Goal: Task Accomplishment & Management: Use online tool/utility

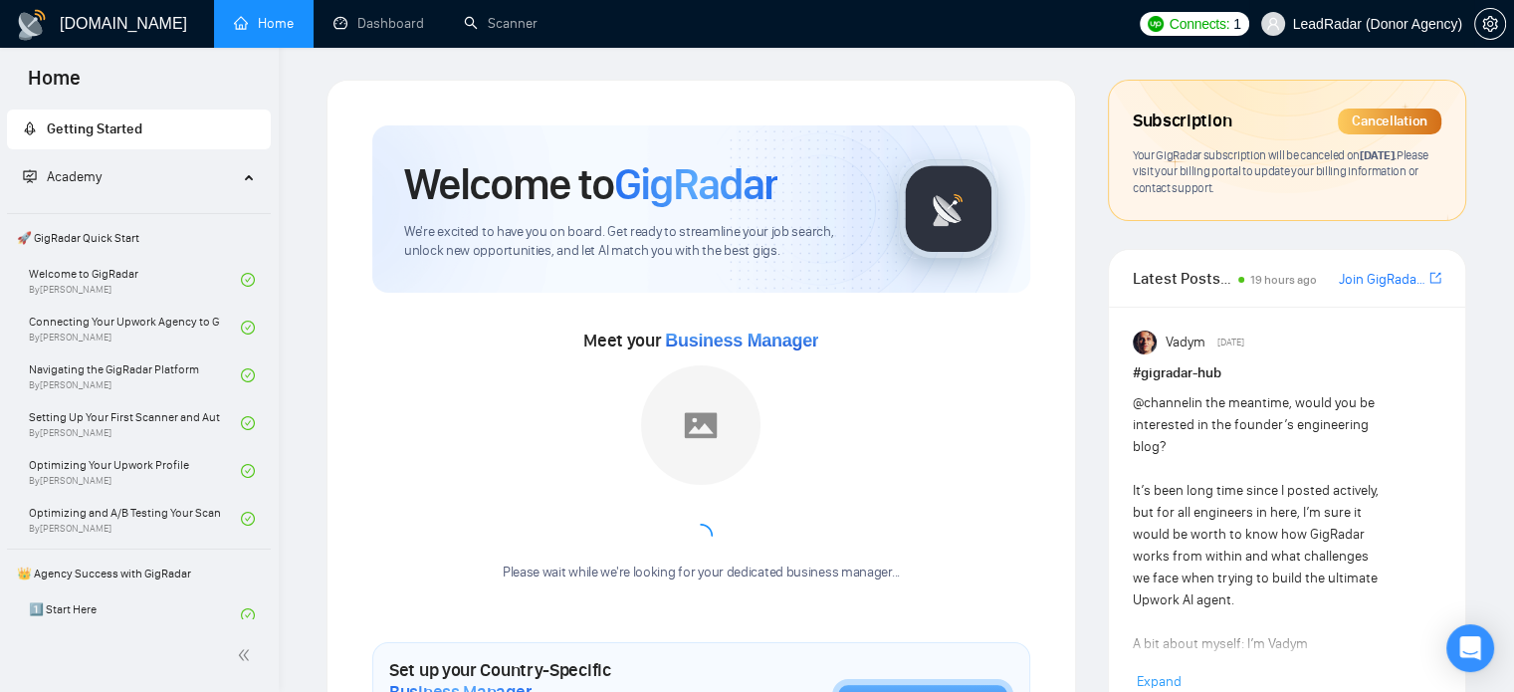
click at [1362, 24] on span "LeadRadar (Donor Agency)" at bounding box center [1377, 24] width 169 height 0
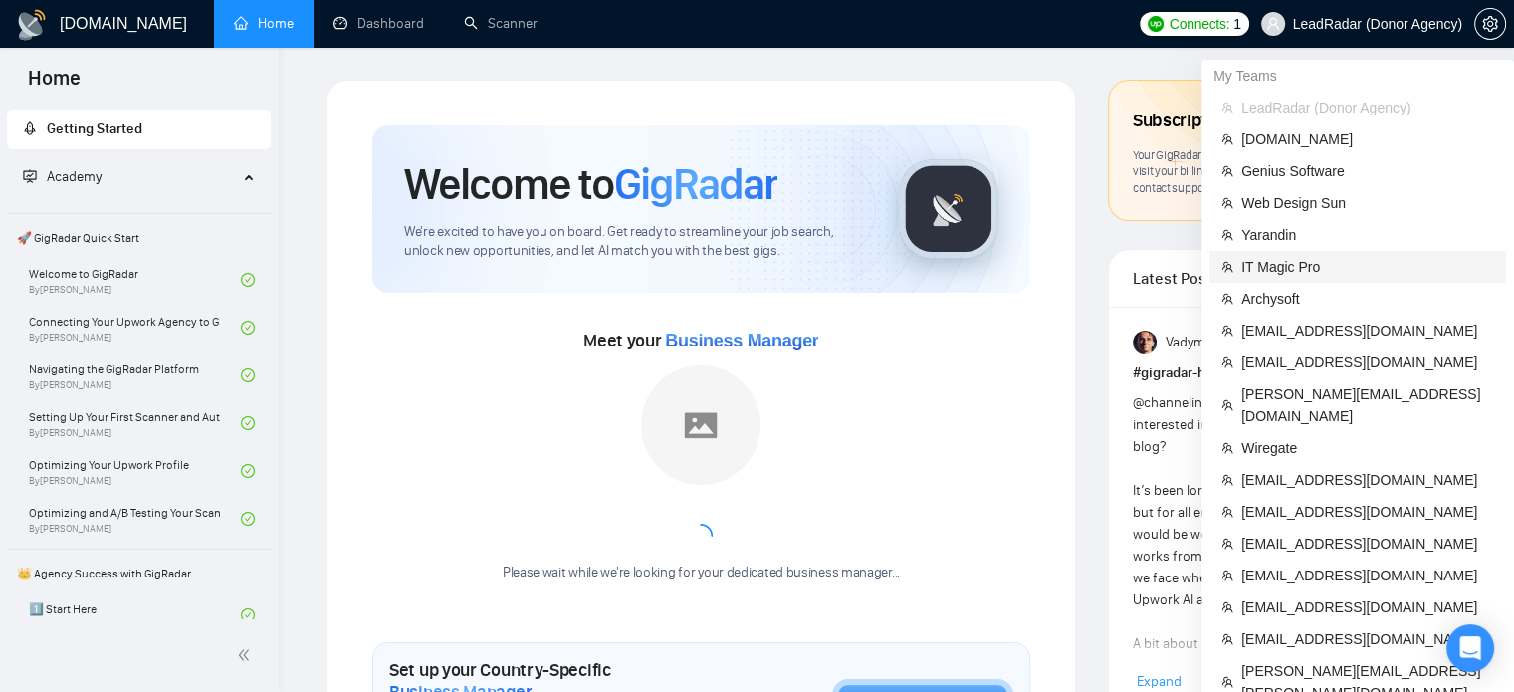
click at [1285, 274] on span "IT Magic Pro" at bounding box center [1367, 267] width 253 height 22
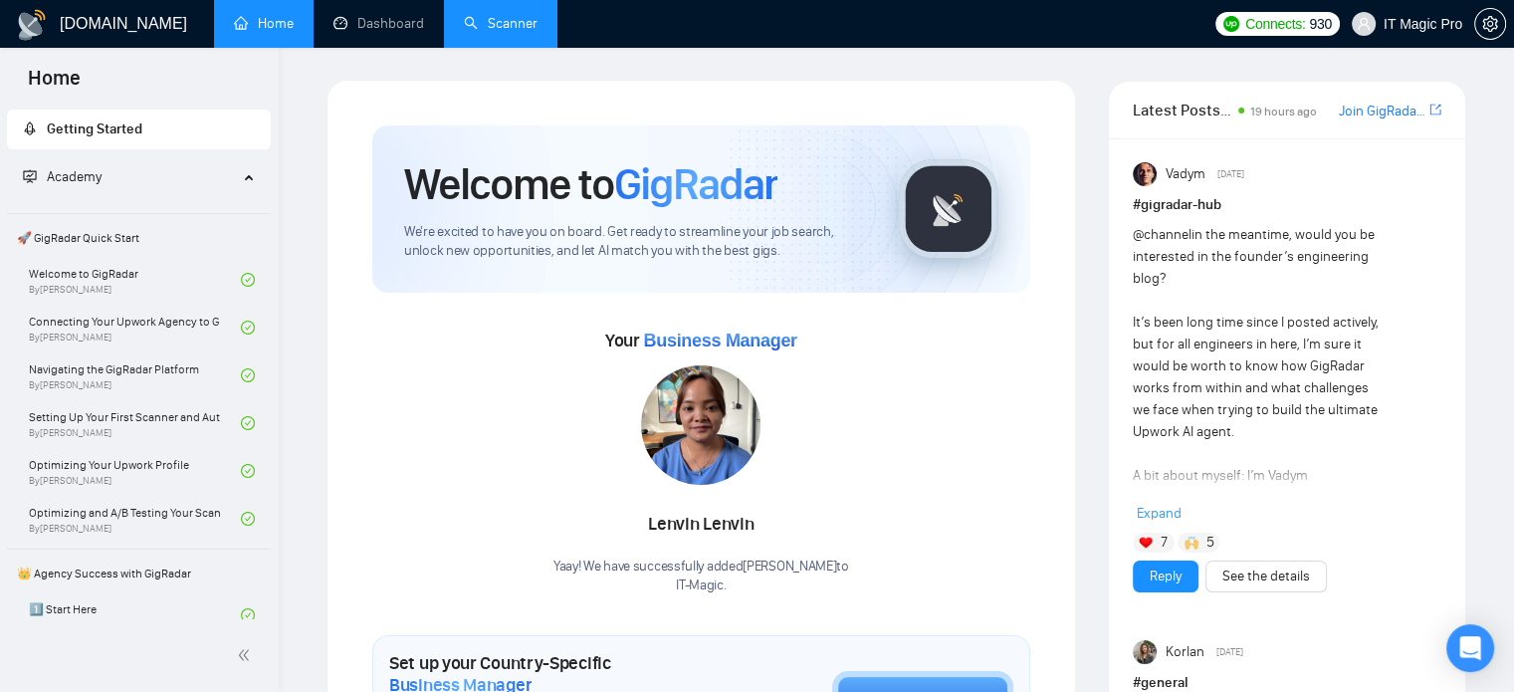
click at [506, 28] on link "Scanner" at bounding box center [501, 23] width 74 height 17
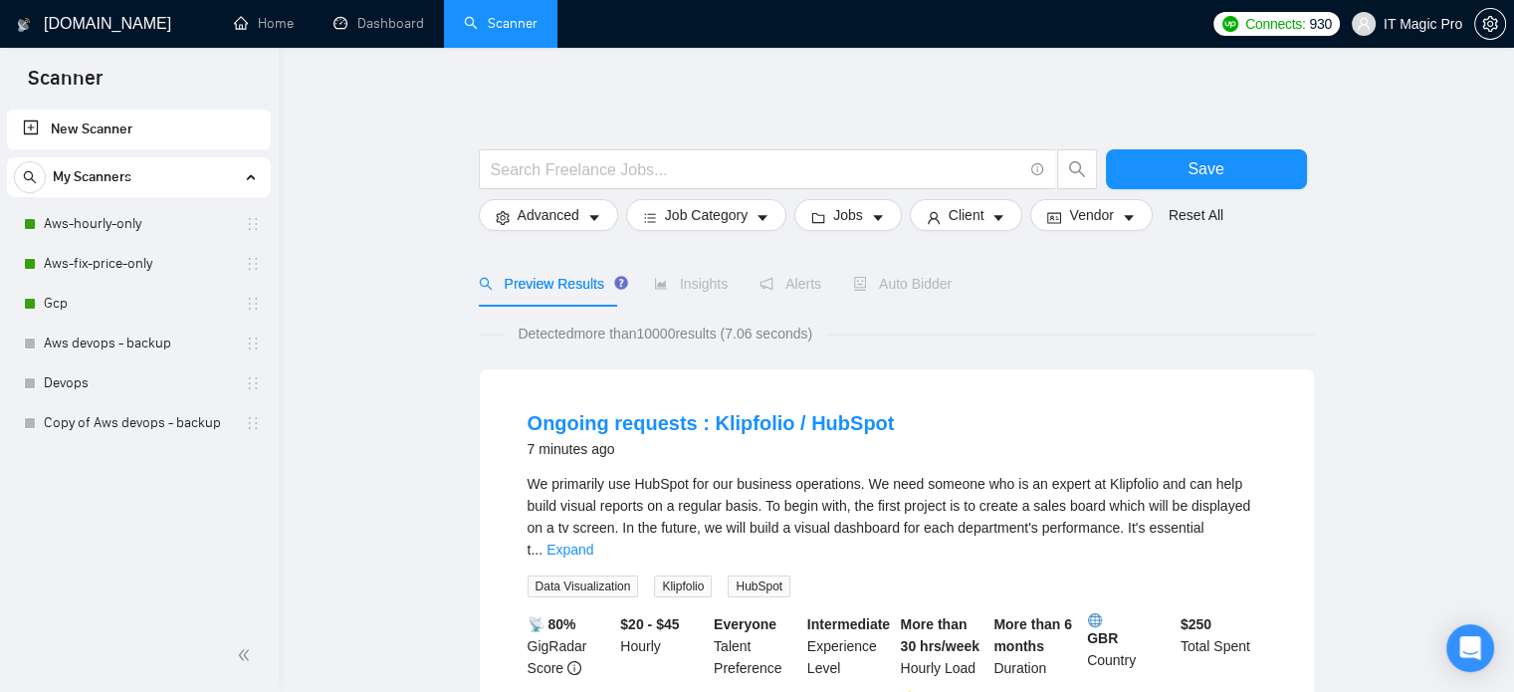
click at [1433, 24] on span "IT Magic Pro" at bounding box center [1423, 24] width 79 height 0
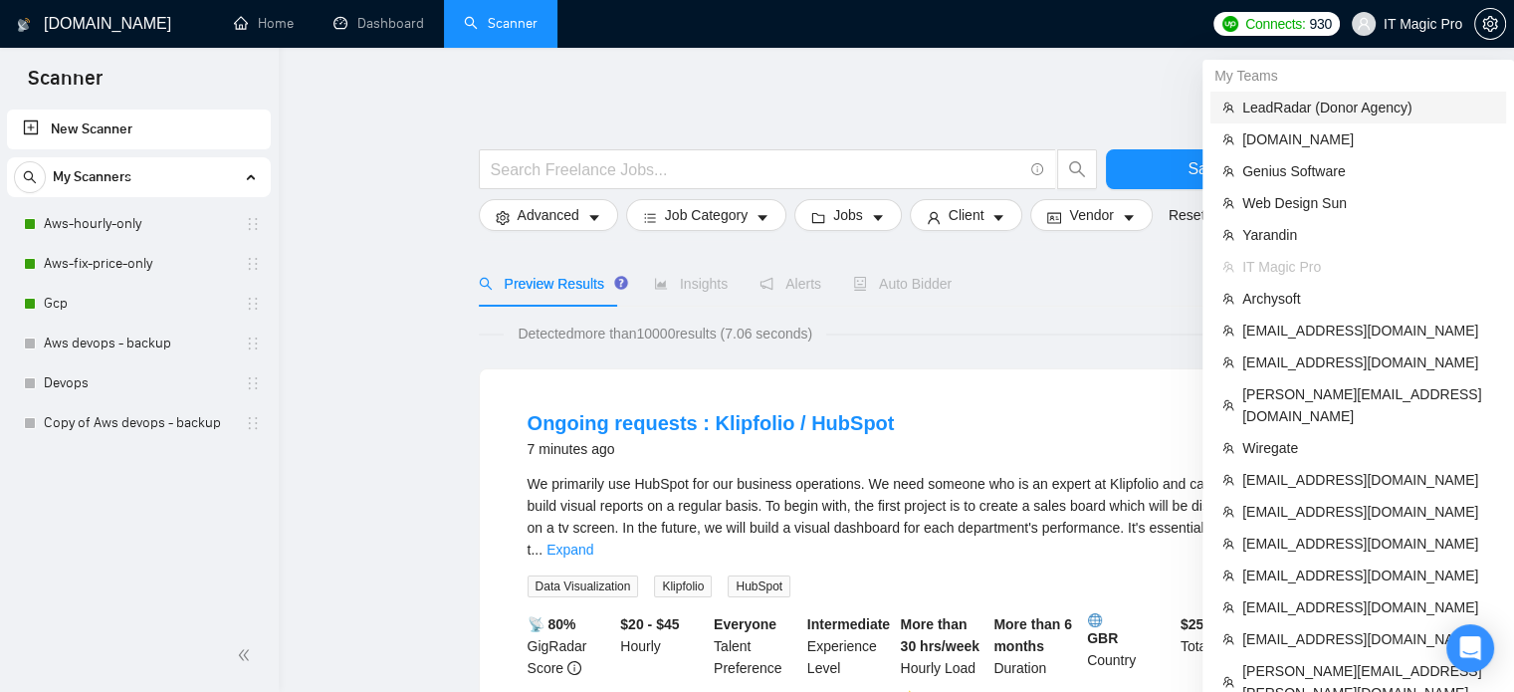
click at [1298, 99] on span "LeadRadar (Donor Agency)" at bounding box center [1368, 108] width 252 height 22
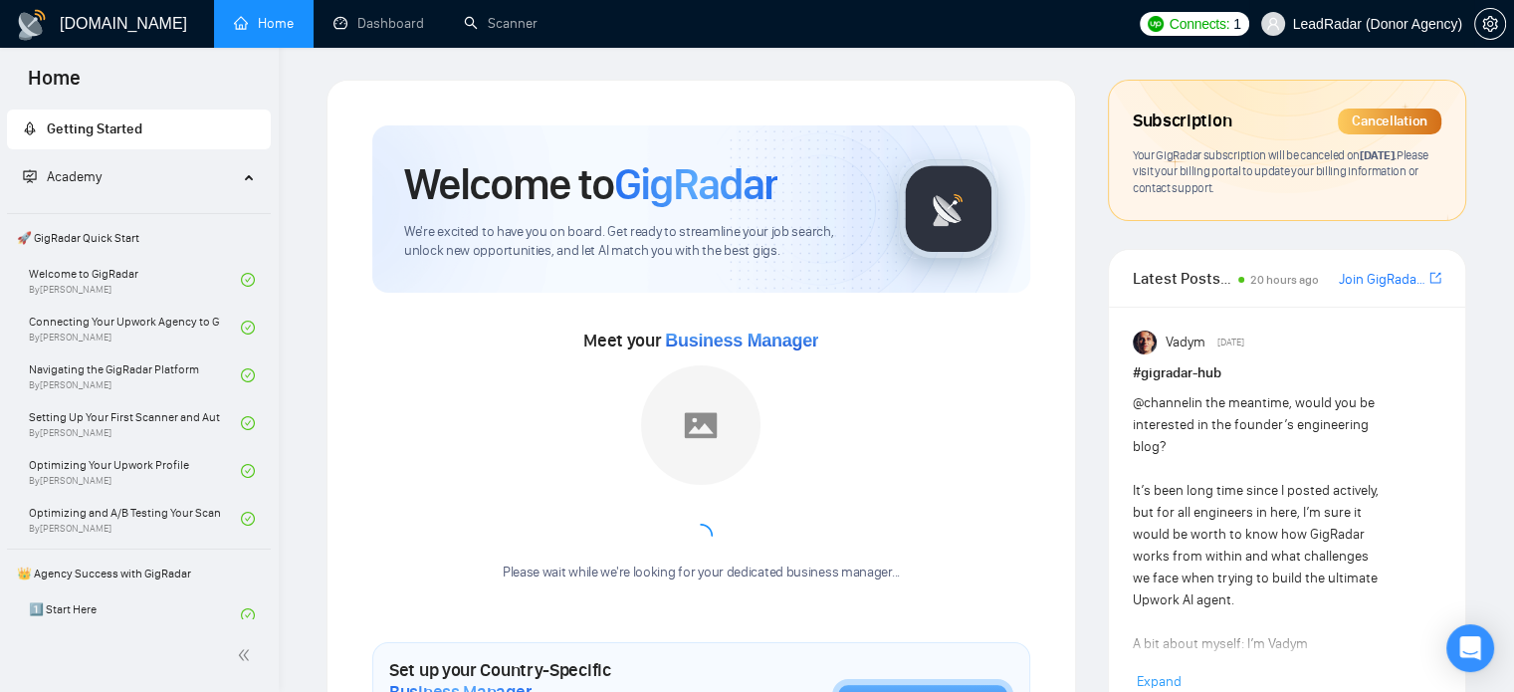
click at [1399, 24] on span "LeadRadar (Donor Agency)" at bounding box center [1377, 24] width 169 height 0
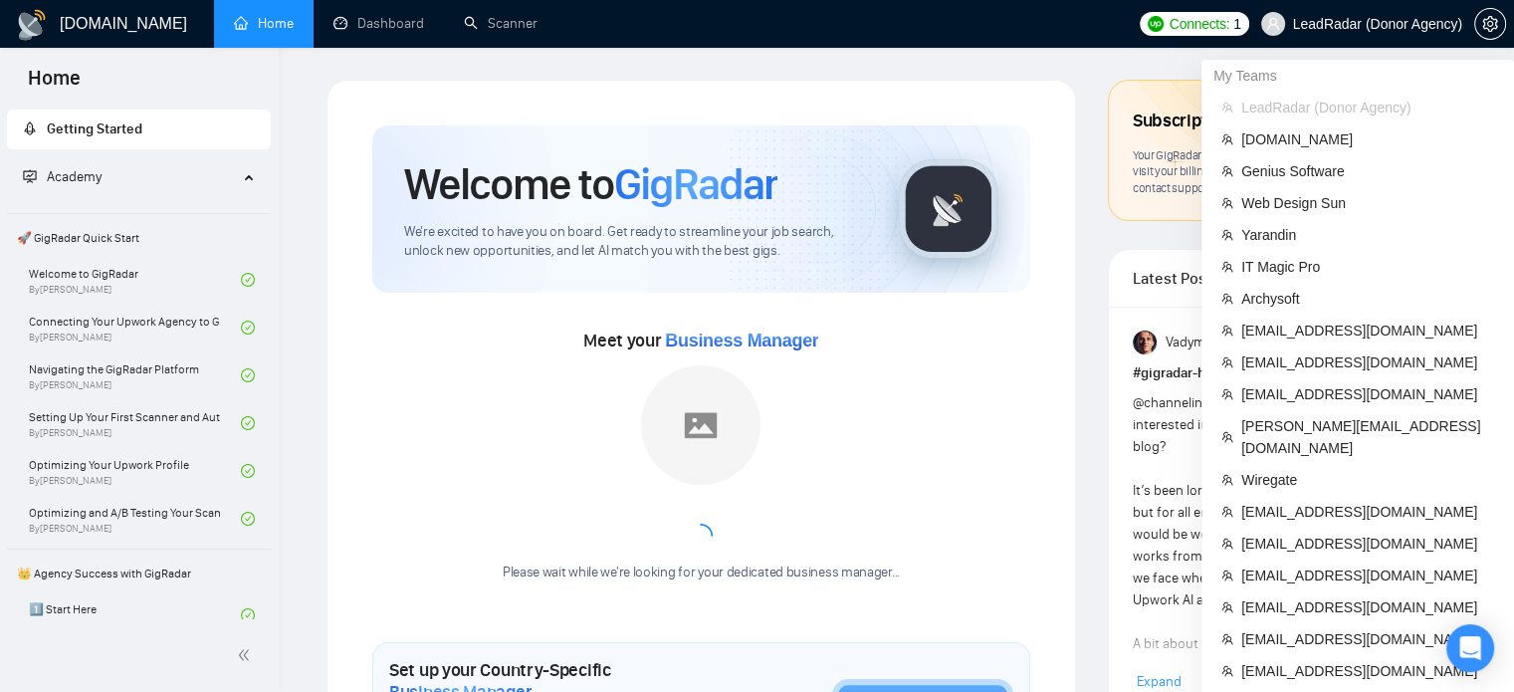
click at [1419, 24] on span "LeadRadar (Donor Agency)" at bounding box center [1377, 24] width 169 height 0
click at [1290, 367] on span "[EMAIL_ADDRESS][DOMAIN_NAME]" at bounding box center [1367, 362] width 253 height 22
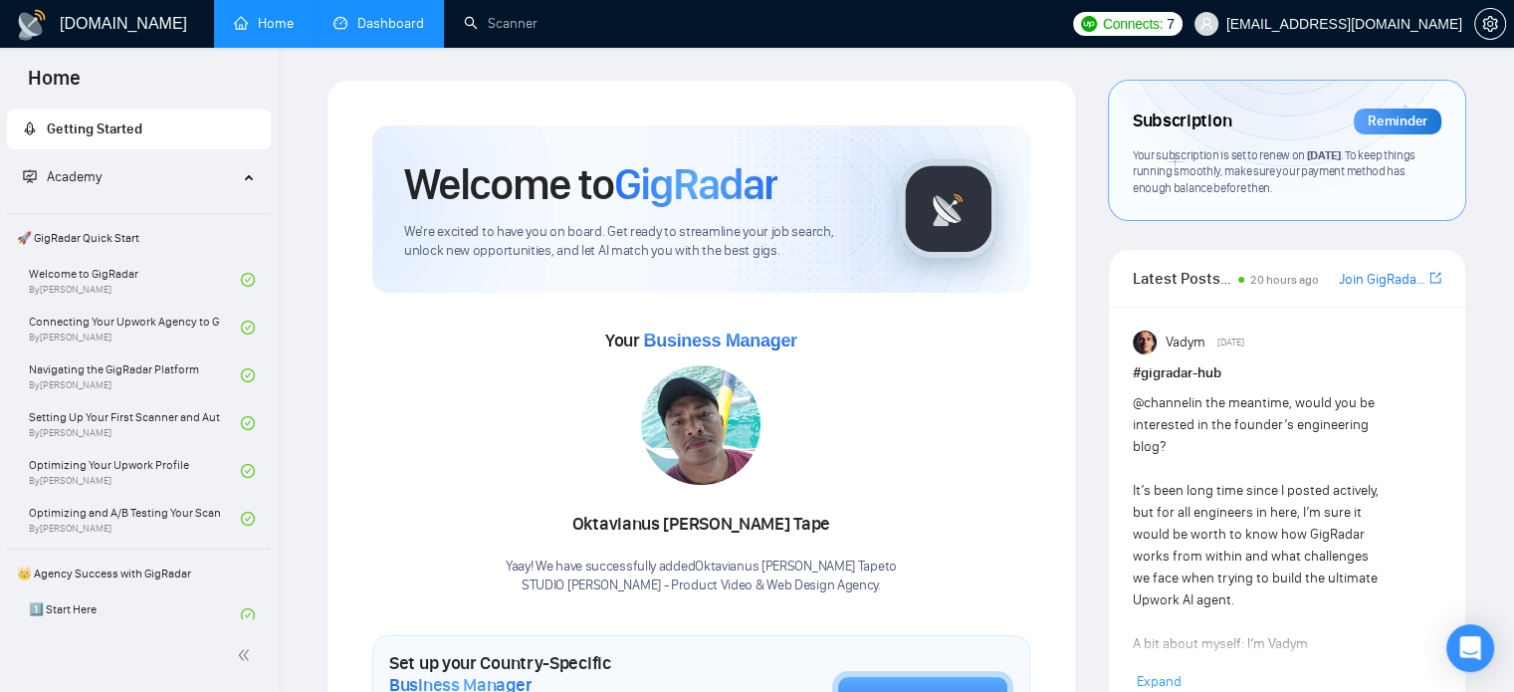
click at [367, 31] on link "Dashboard" at bounding box center [378, 23] width 91 height 17
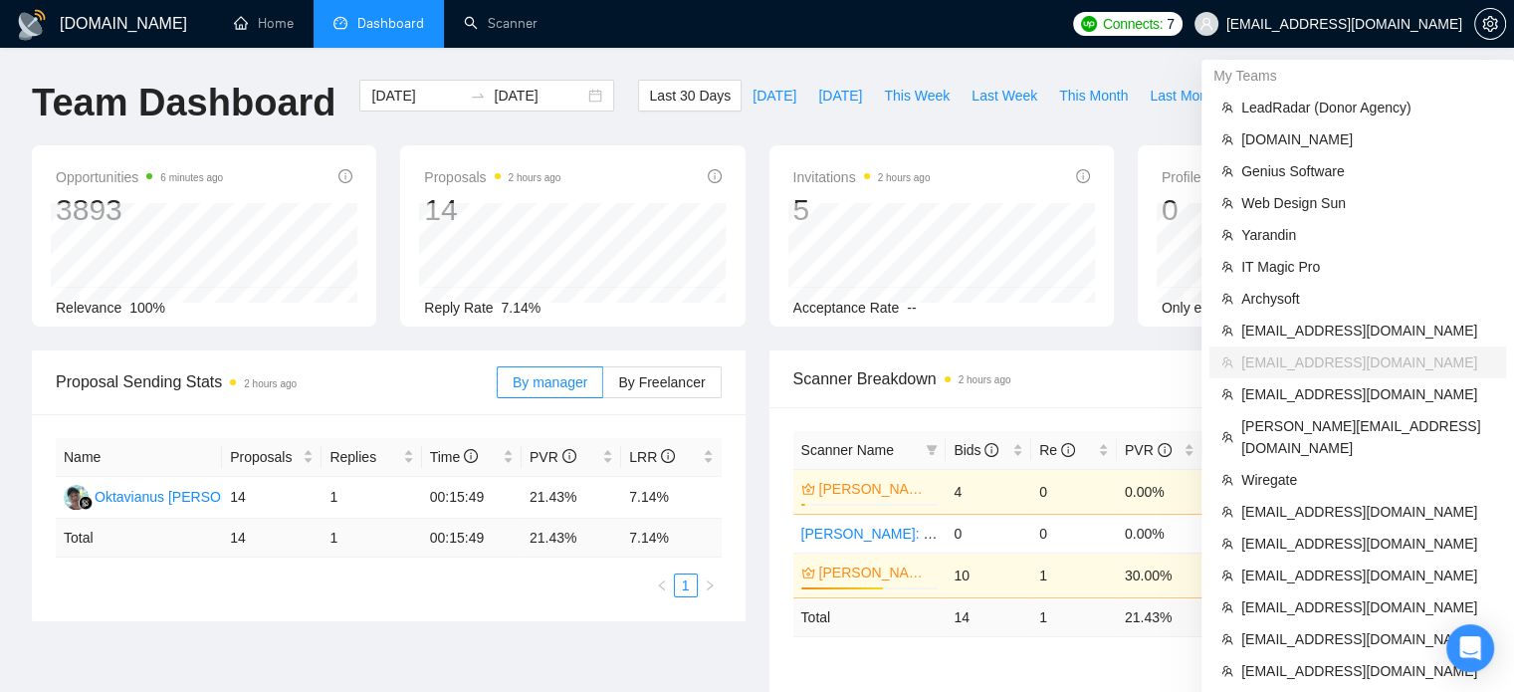
click at [1353, 24] on span "[EMAIL_ADDRESS][DOMAIN_NAME]" at bounding box center [1344, 24] width 236 height 0
click at [1276, 273] on span "IT Magic Pro" at bounding box center [1367, 267] width 253 height 22
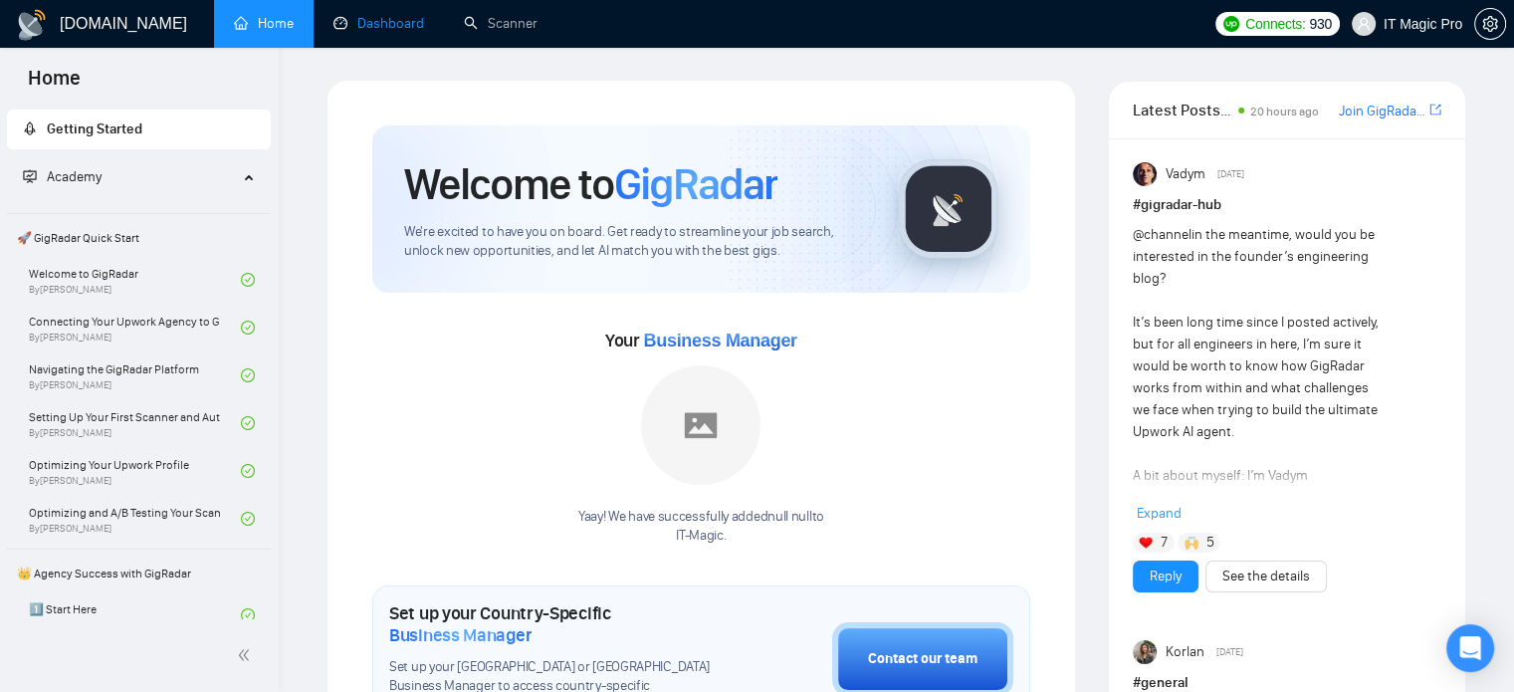
click at [399, 20] on link "Dashboard" at bounding box center [378, 23] width 91 height 17
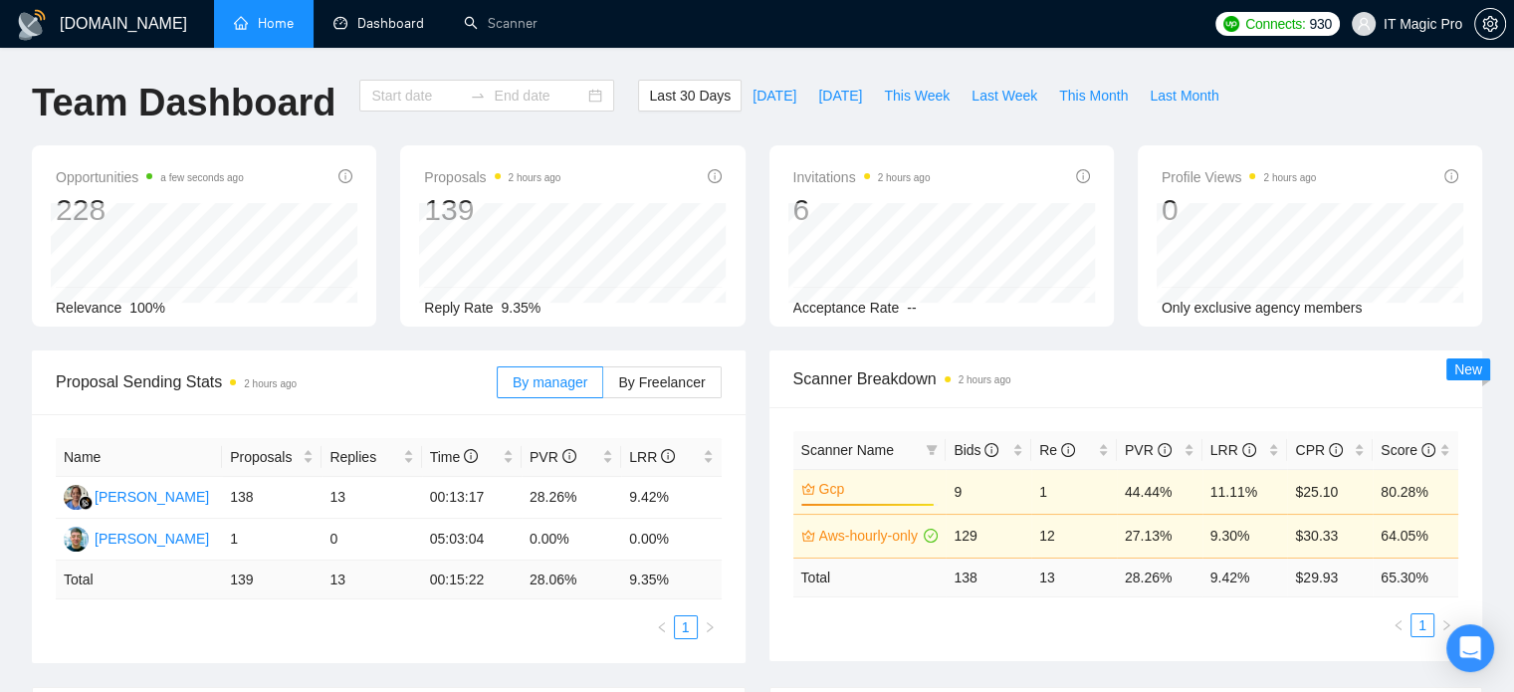
type input "[DATE]"
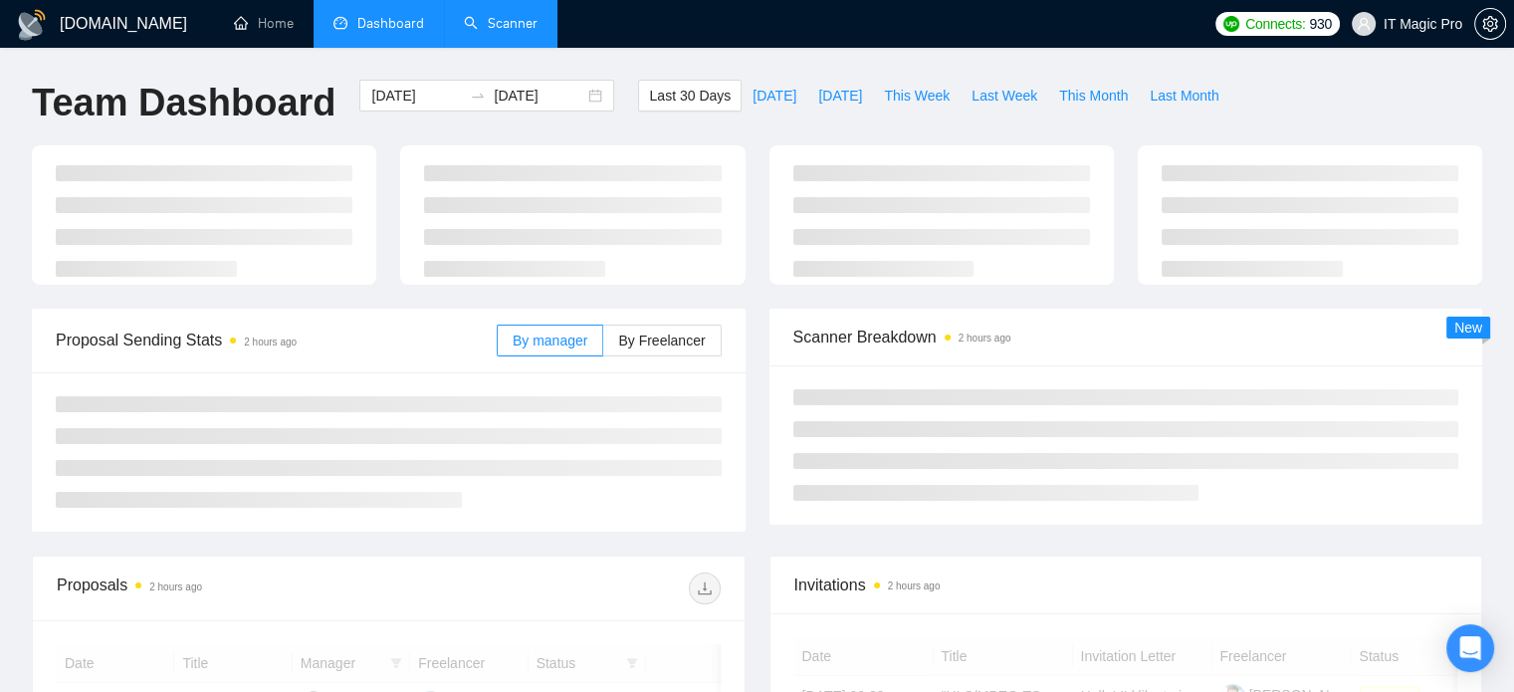
click at [538, 15] on link "Scanner" at bounding box center [501, 23] width 74 height 17
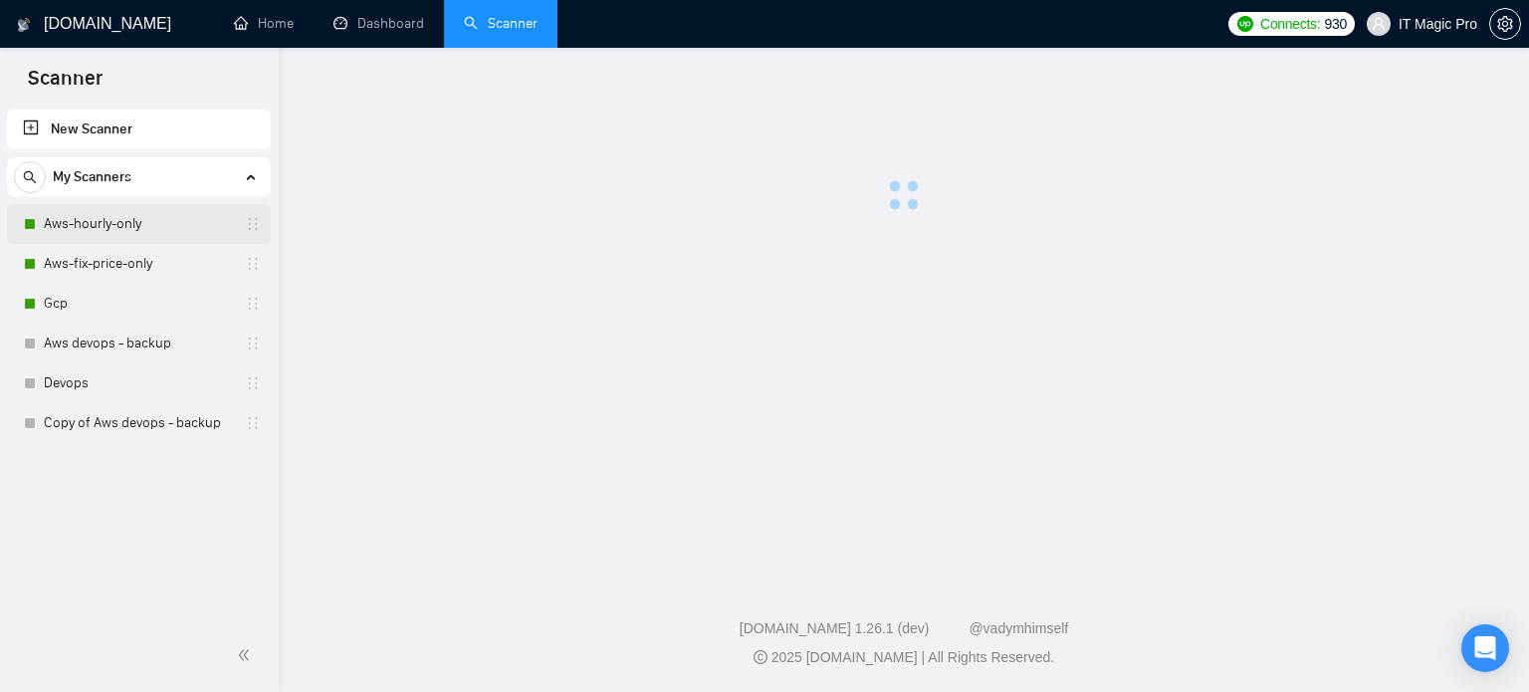
click at [88, 230] on link "Aws-hourly-only" at bounding box center [138, 224] width 189 height 40
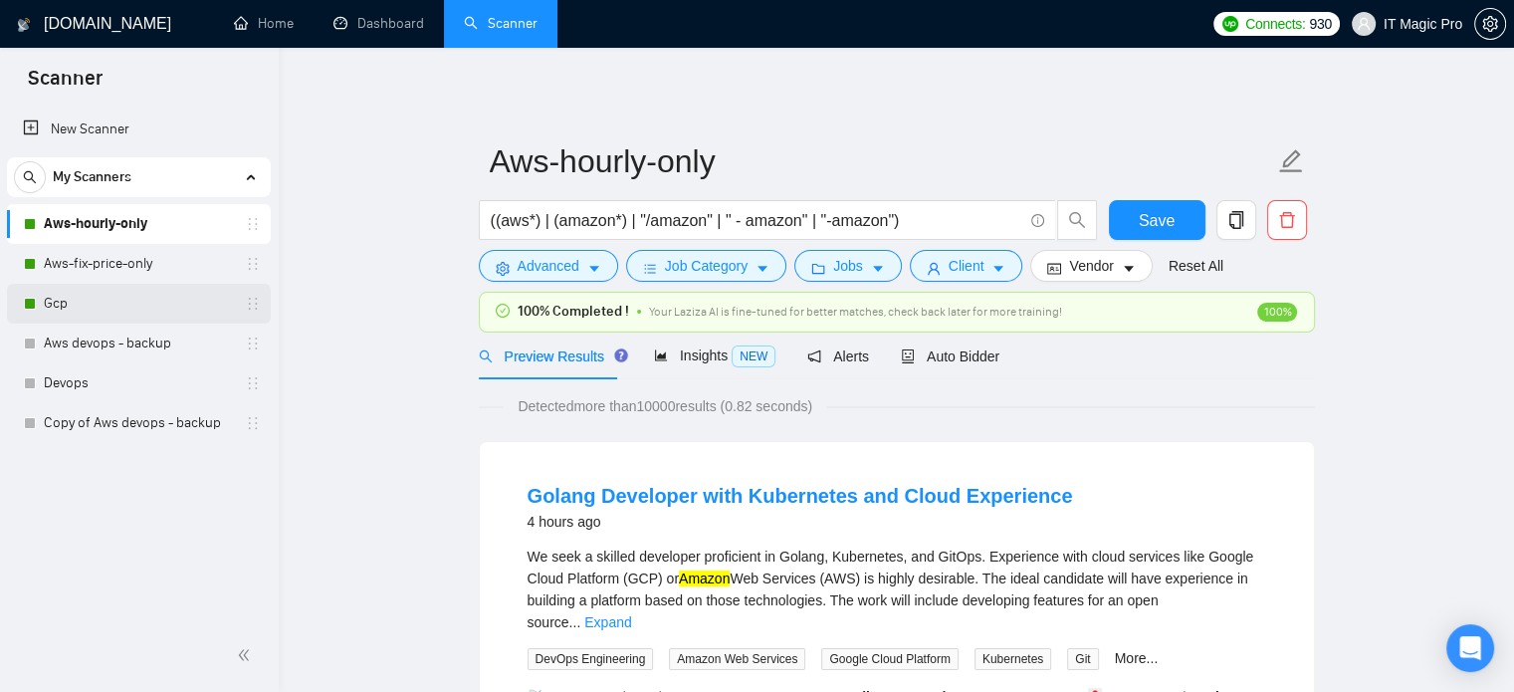
click at [92, 313] on link "Gcp" at bounding box center [138, 304] width 189 height 40
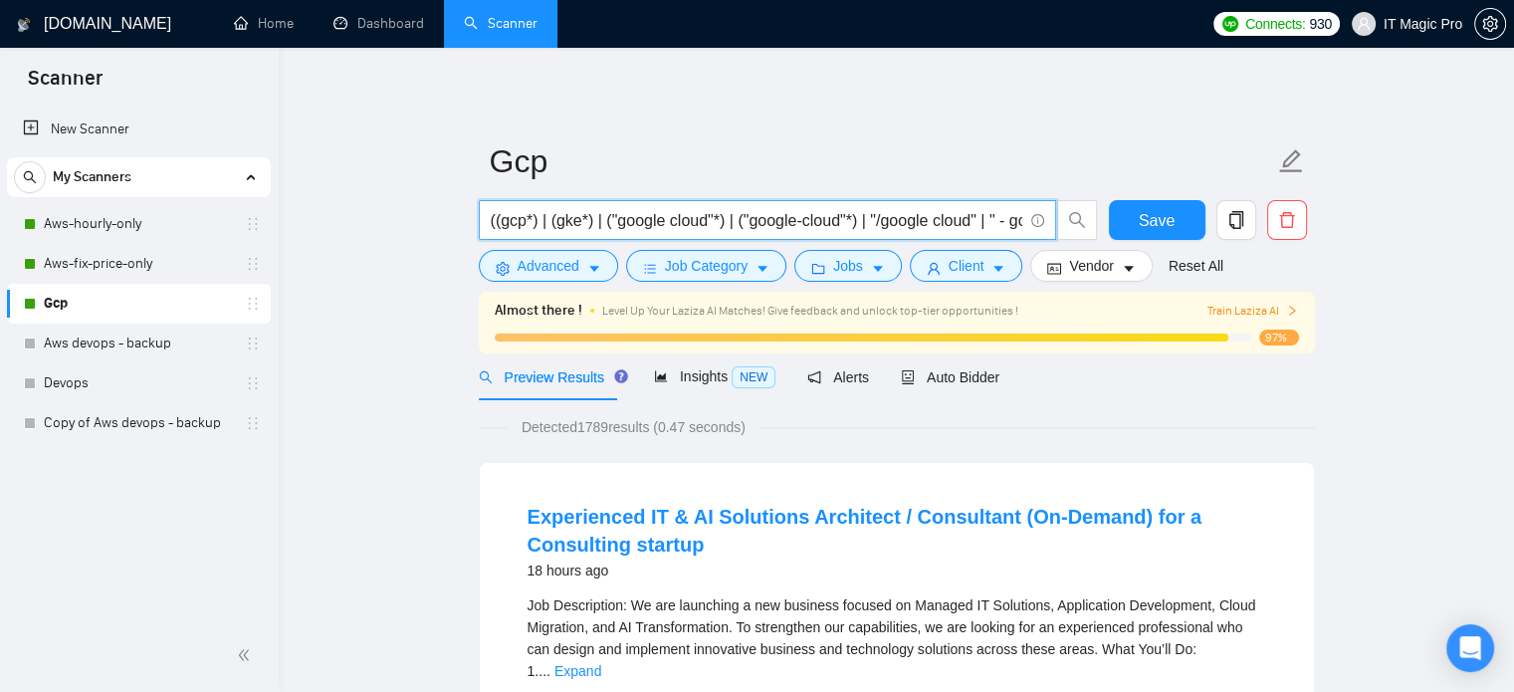
click at [721, 222] on input "((gcp*) | (gke*) | ("google cloud"*) | ("google-cloud"*) | "/google cloud" | " …" at bounding box center [757, 220] width 532 height 25
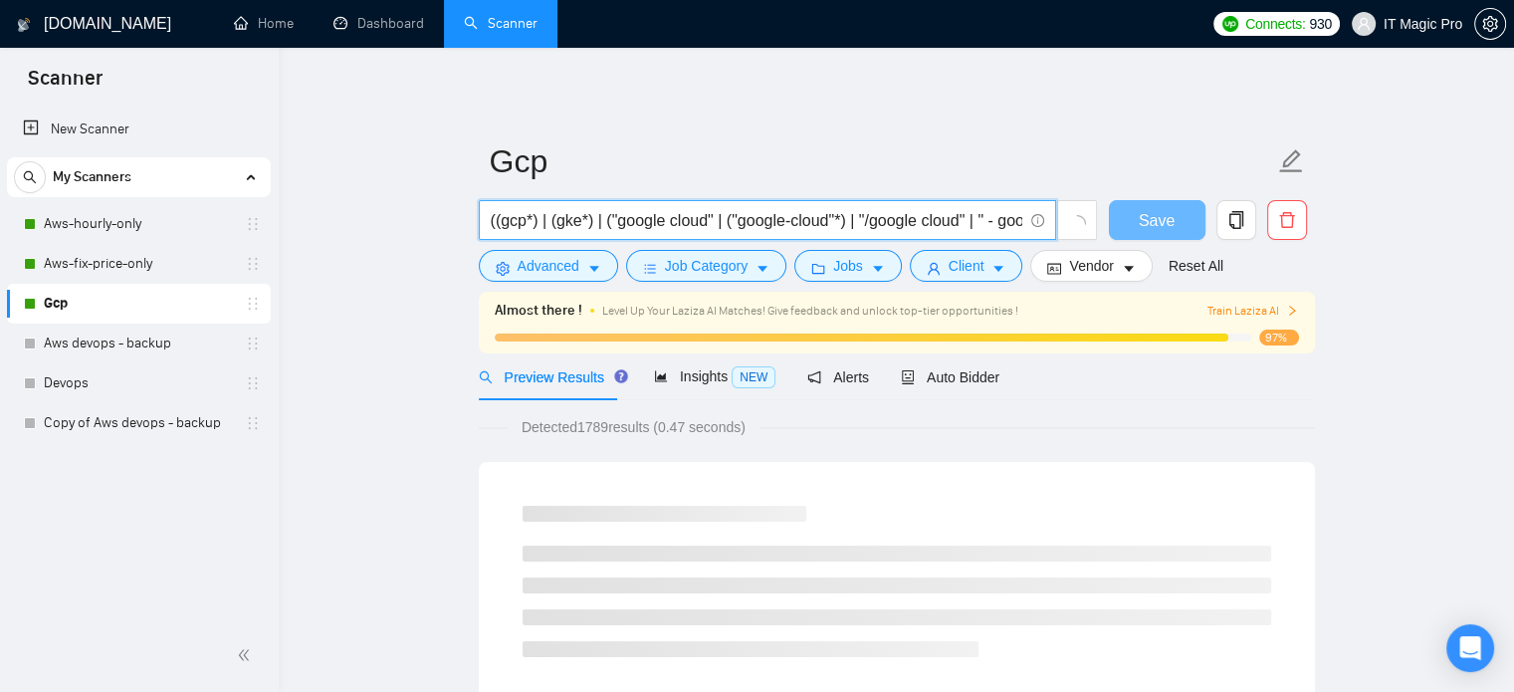
click at [605, 219] on input "((gcp*) | (gke*) | ("google cloud" | ("google-cloud"*) | "/google cloud" | " - …" at bounding box center [757, 220] width 532 height 25
click at [607, 224] on input "((gcp*) | (gke*) | ("google cloud" | ("google-cloud"*) | "/google cloud" | " - …" at bounding box center [757, 220] width 532 height 25
click at [726, 220] on input "((gcp*) | (gke*) | "google cloud" | ("google-cloud"*) | "/google cloud" | " - g…" at bounding box center [757, 220] width 532 height 25
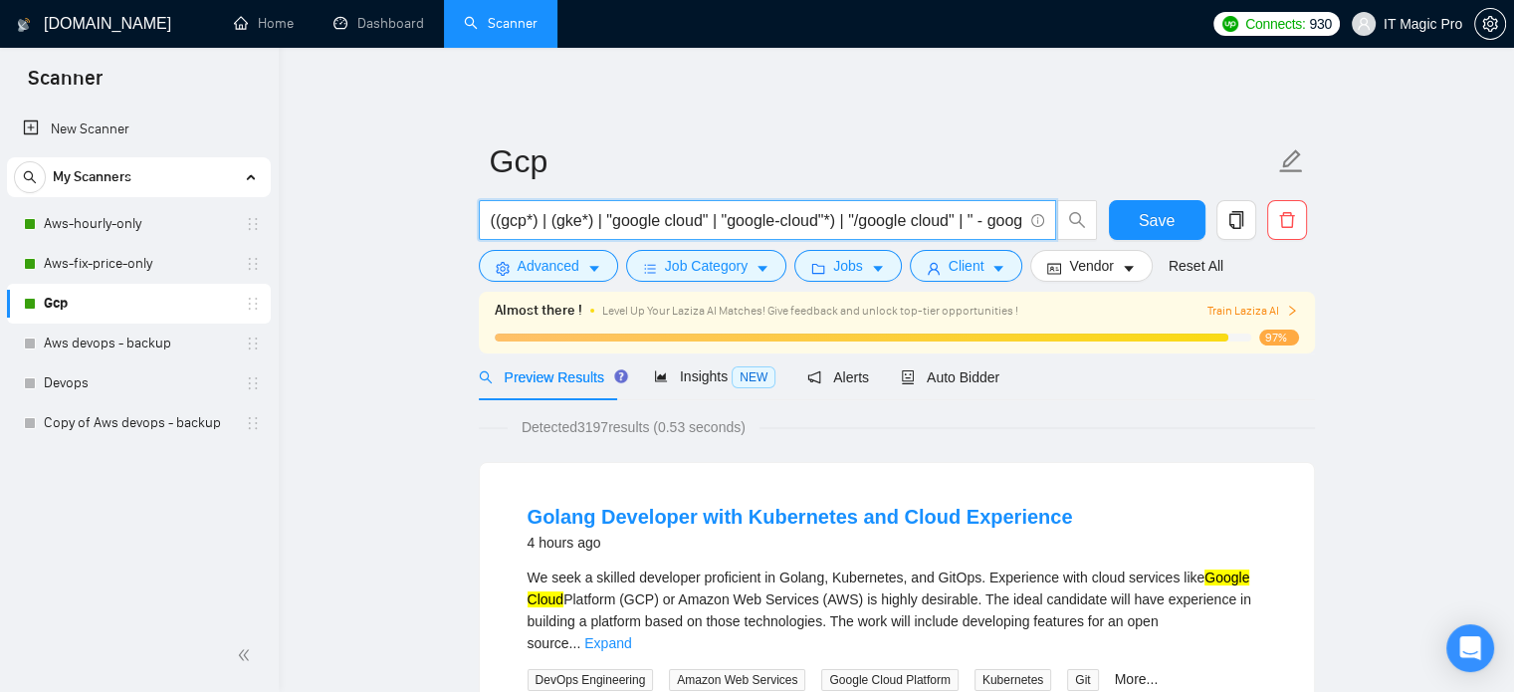
click at [845, 227] on input "((gcp*) | (gke*) | "google cloud" | "google-cloud"*) | "/google cloud" | " - go…" at bounding box center [757, 220] width 532 height 25
click at [839, 225] on input "((gcp*) | (gke*) | "google cloud" | "google-cloud"*) | "/google cloud" | " - go…" at bounding box center [757, 220] width 532 height 25
click at [788, 223] on input "((gcp*) | (gke*) | "google cloud" | "google-cloud" | "/google cloud" | " - goog…" at bounding box center [757, 220] width 532 height 25
click at [779, 222] on input "((gcp*) | (gke*) | "google cloud" | "google-cloud" | "/google cloud" | " - goog…" at bounding box center [757, 220] width 532 height 25
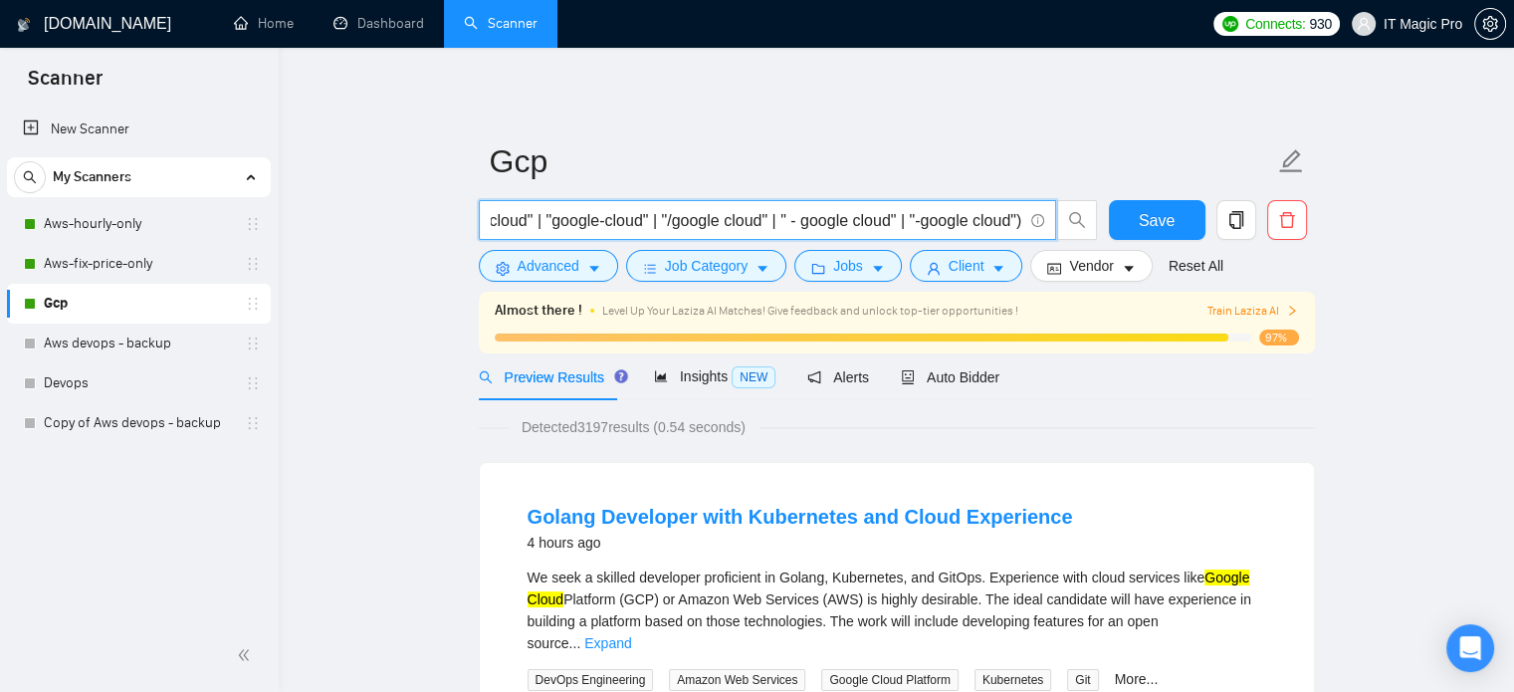
click at [784, 222] on input "((gcp*) | (gke*) | "google cloud" | "google-cloud" | "/google cloud" | " - goog…" at bounding box center [757, 220] width 532 height 25
click at [613, 222] on input "((gcp*) | (gke*) | "google cloud" | "google-cloud" | "/google cloud" | " - goog…" at bounding box center [757, 220] width 532 height 25
click at [656, 215] on input "((gcp*) | (gke*) | "google cloud" | "google-cloud" | "/google cloud" | " - goog…" at bounding box center [757, 220] width 532 height 25
type input "((gcp*) | (gke*) | "google cloud" | "google-cloud" | "/google cloud" | " - goog…"
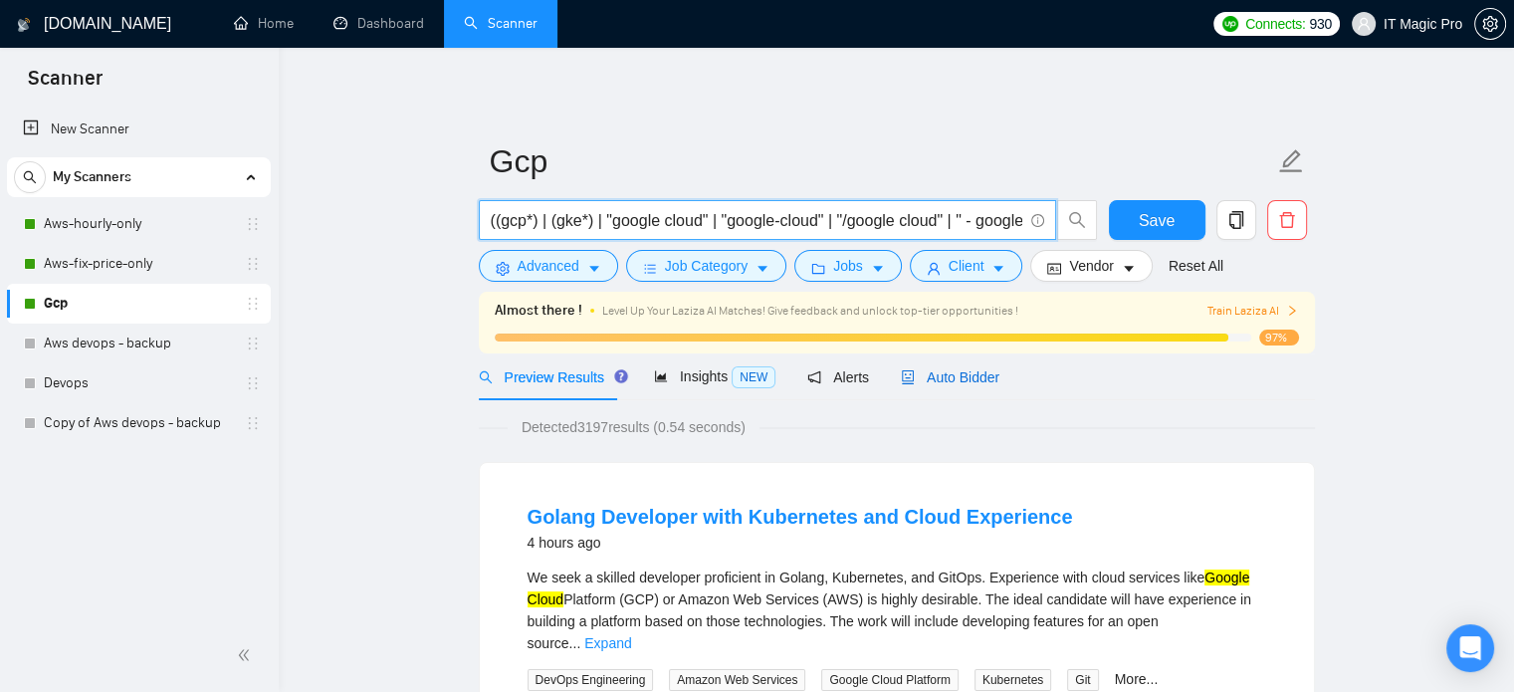
click at [960, 375] on span "Auto Bidder" at bounding box center [950, 377] width 99 height 16
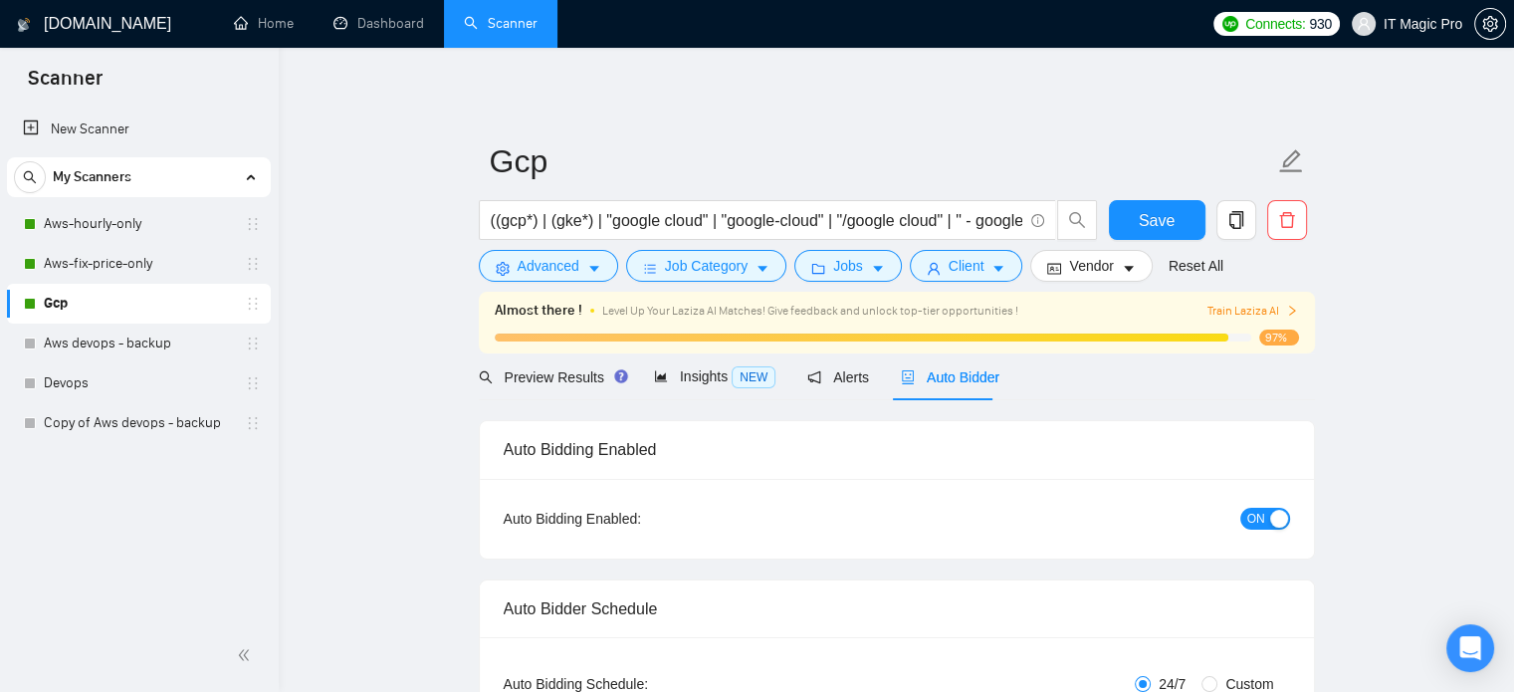
checkbox input "true"
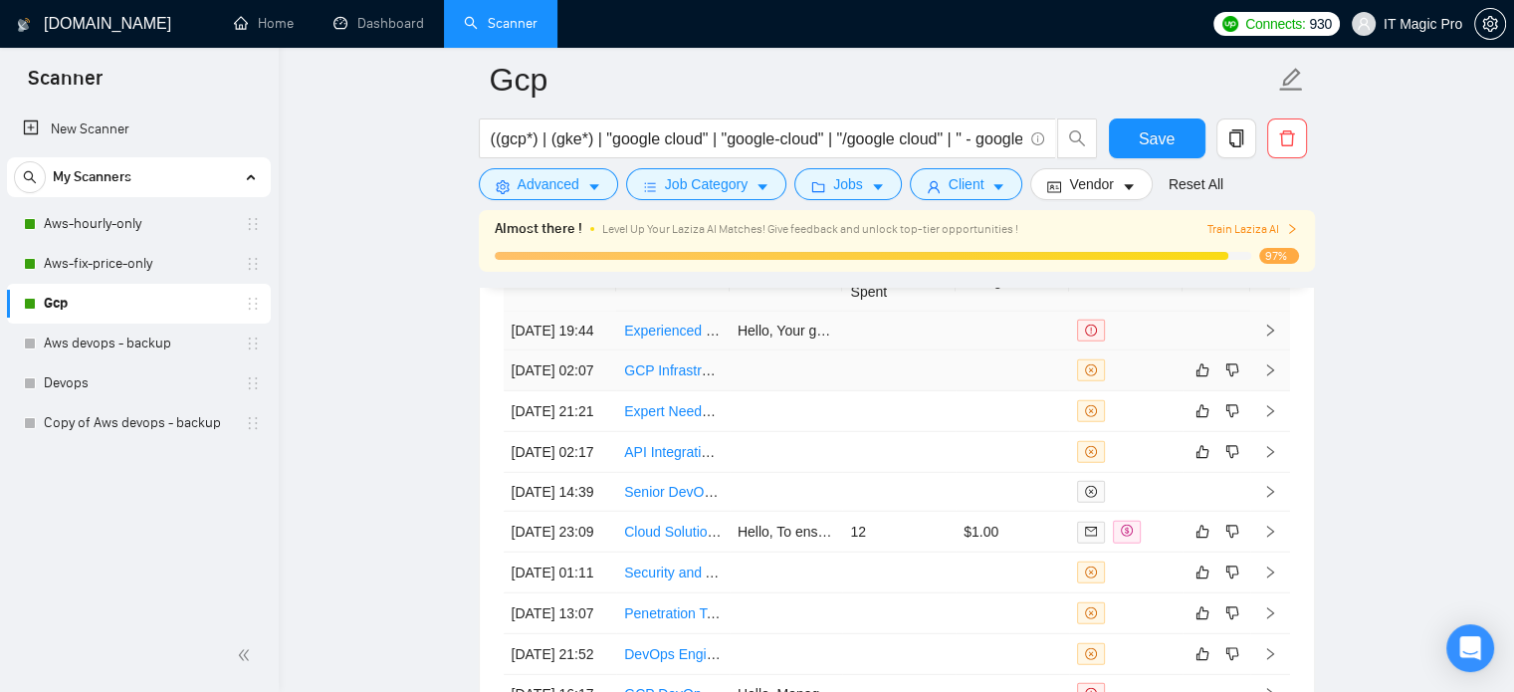
scroll to position [5499, 0]
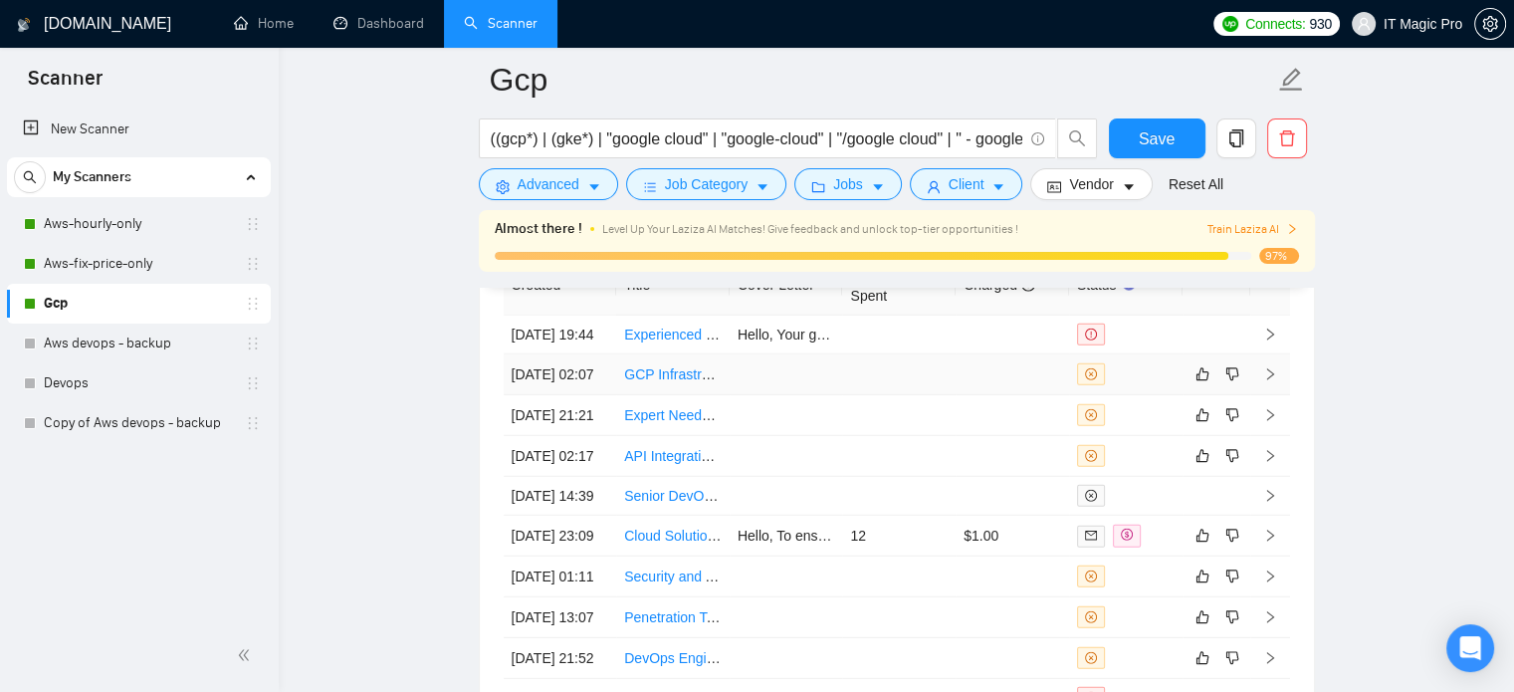
click at [1268, 386] on td at bounding box center [1270, 374] width 40 height 41
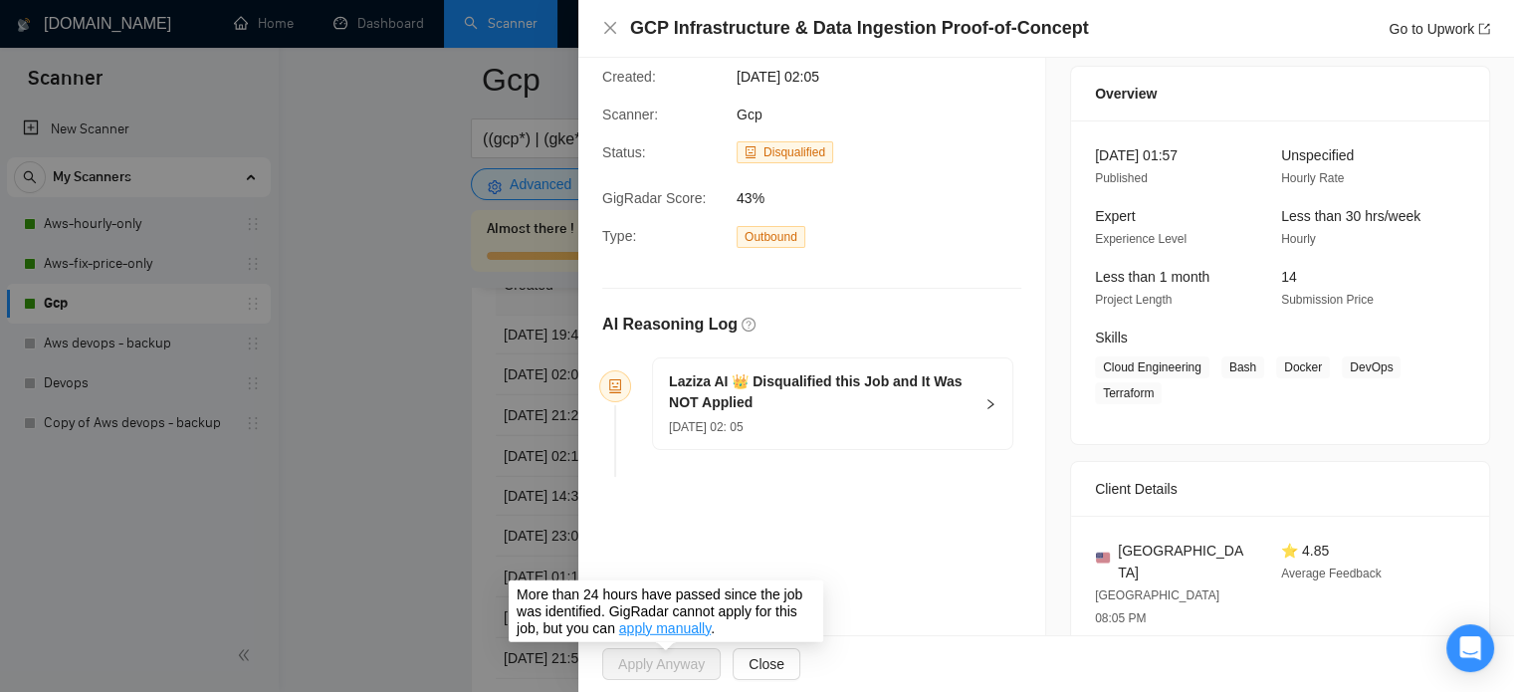
scroll to position [59, 0]
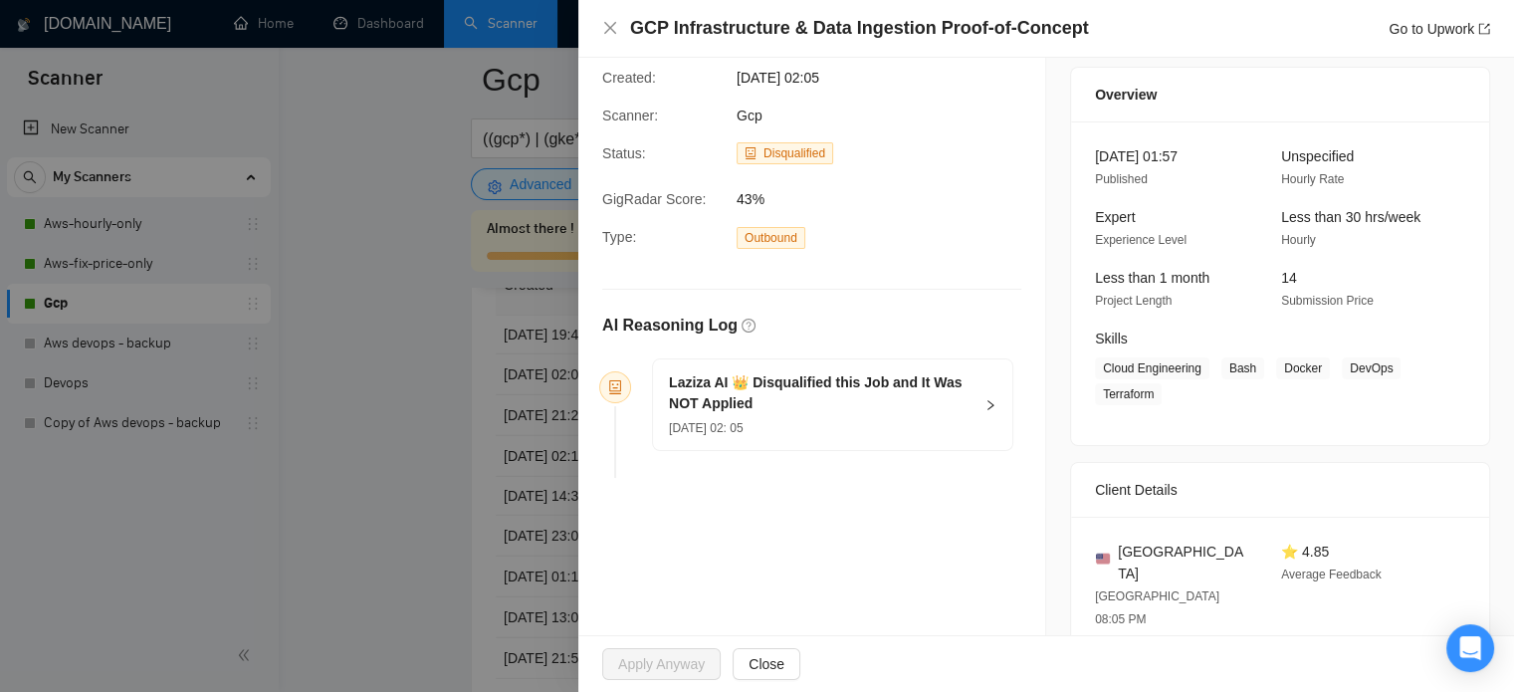
click at [599, 23] on div "GCP Infrastructure & Data Ingestion Proof-of-Concept Go to Upwork" at bounding box center [1046, 29] width 936 height 58
click at [614, 30] on icon "close" at bounding box center [610, 28] width 16 height 16
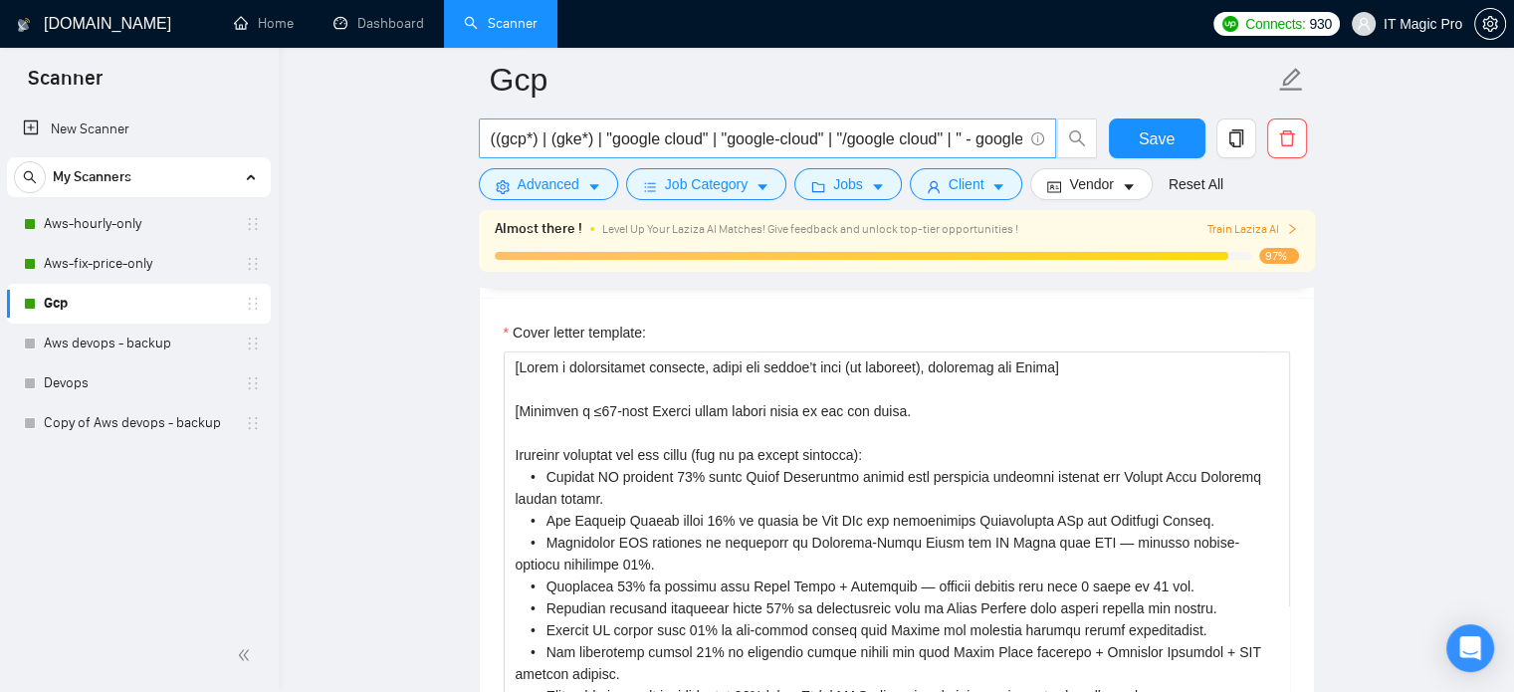
click at [854, 122] on span "((gcp*) | (gke*) | "google cloud" | "google-cloud" | "/google cloud" | " - goog…" at bounding box center [767, 138] width 577 height 40
click at [854, 134] on input "((gcp*) | (gke*) | "google cloud" | "google-cloud" | "/google cloud" | " - goog…" at bounding box center [757, 138] width 532 height 25
click at [688, 143] on input "((gcp*) | (gke*) | "google cloud" | "google-cloud" | "/google cloud" | " - goog…" at bounding box center [757, 138] width 532 height 25
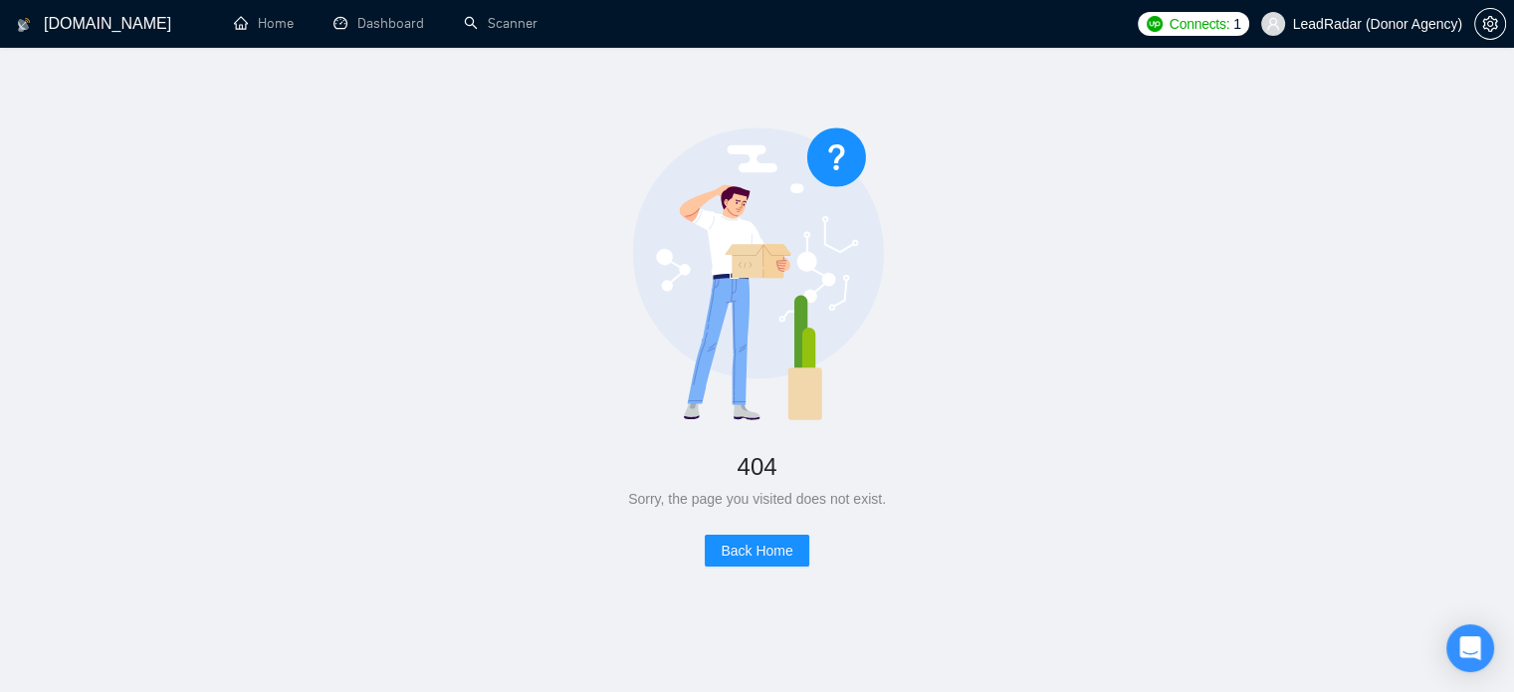
scroll to position [75, 0]
click at [769, 553] on span "Back Home" at bounding box center [757, 551] width 72 height 22
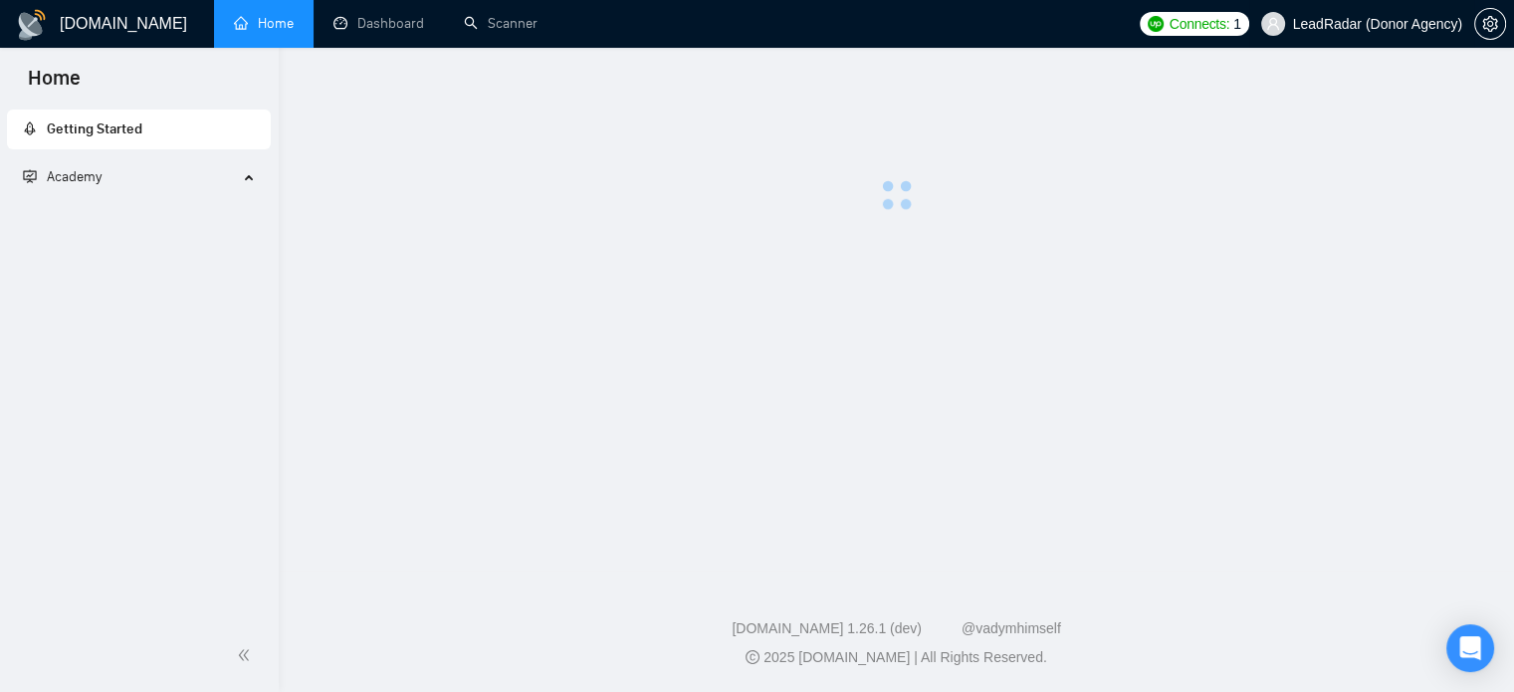
click at [1336, 24] on span "LeadRadar (Donor Agency)" at bounding box center [1377, 24] width 169 height 0
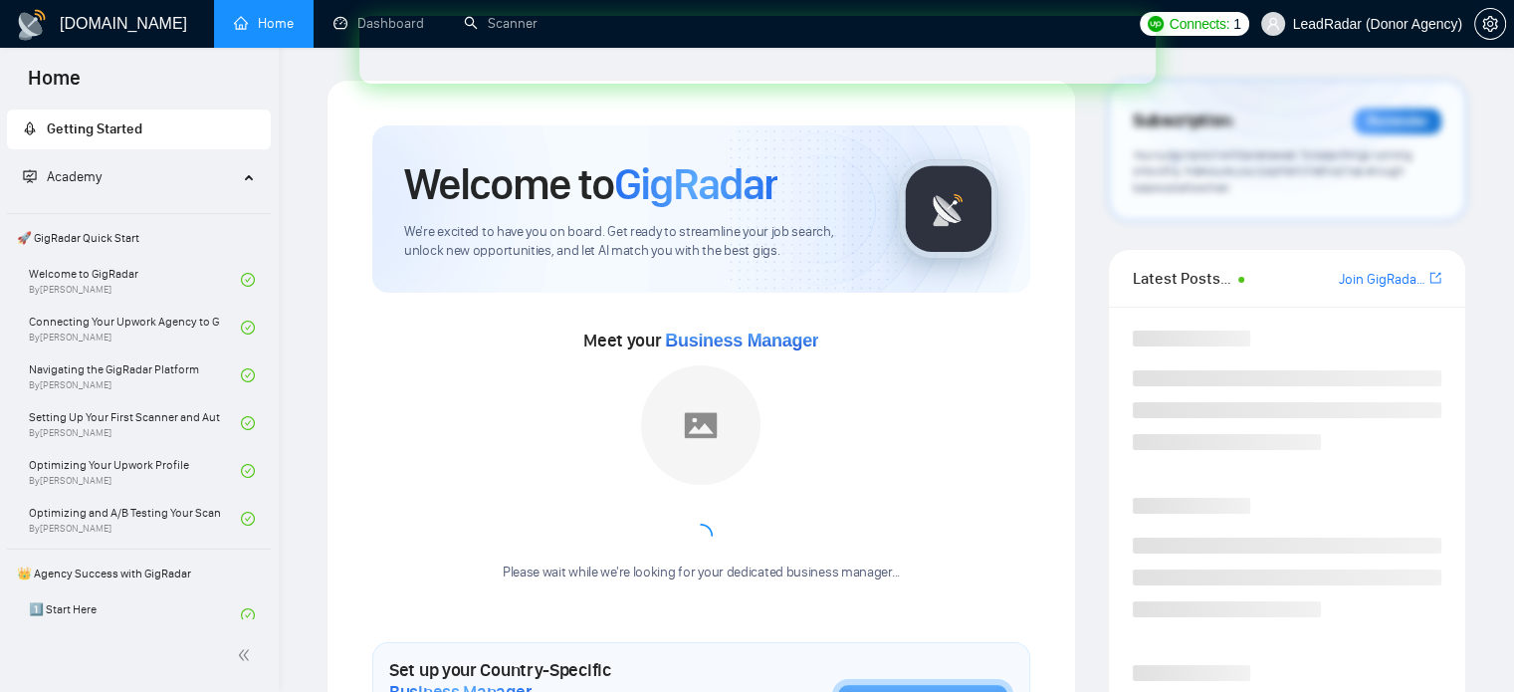
click at [1336, 24] on span "LeadRadar (Donor Agency)" at bounding box center [1377, 24] width 169 height 0
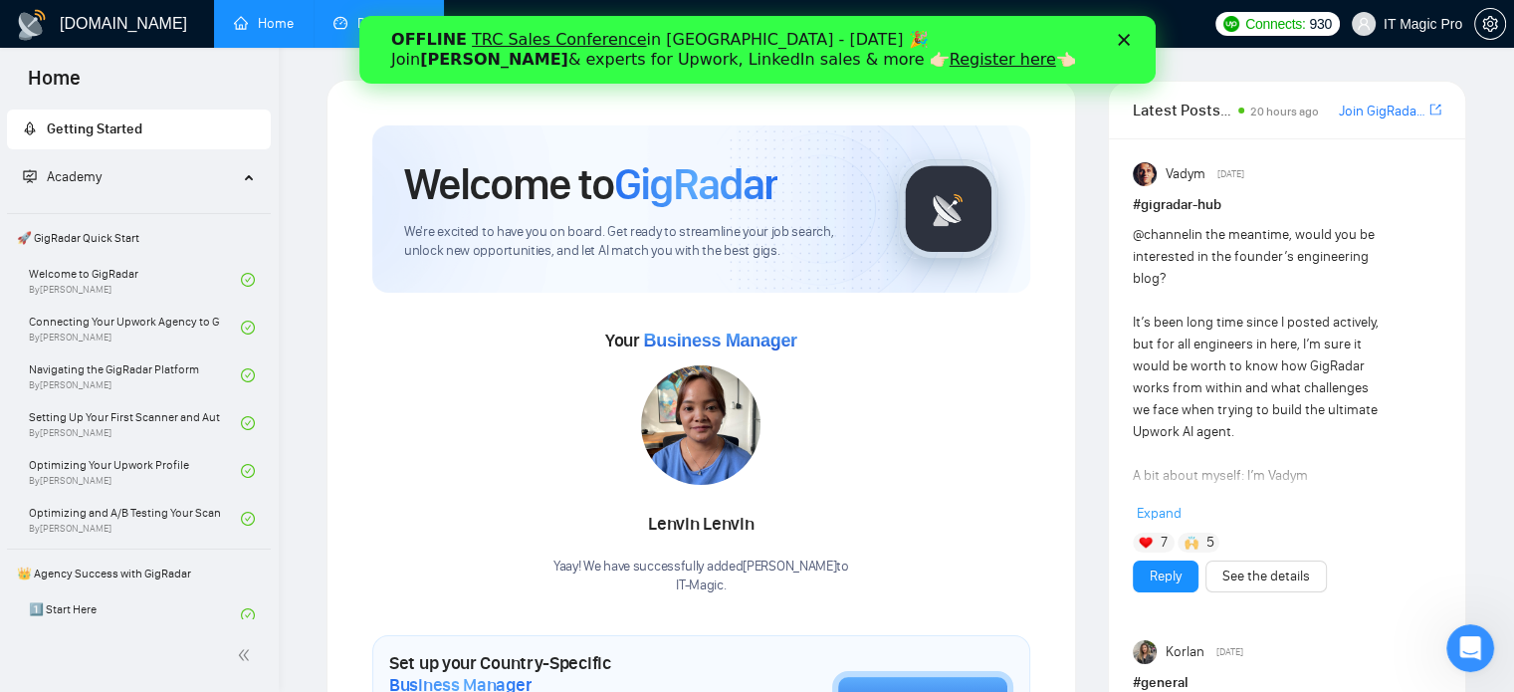
click at [346, 25] on link "Dashboard" at bounding box center [378, 23] width 91 height 17
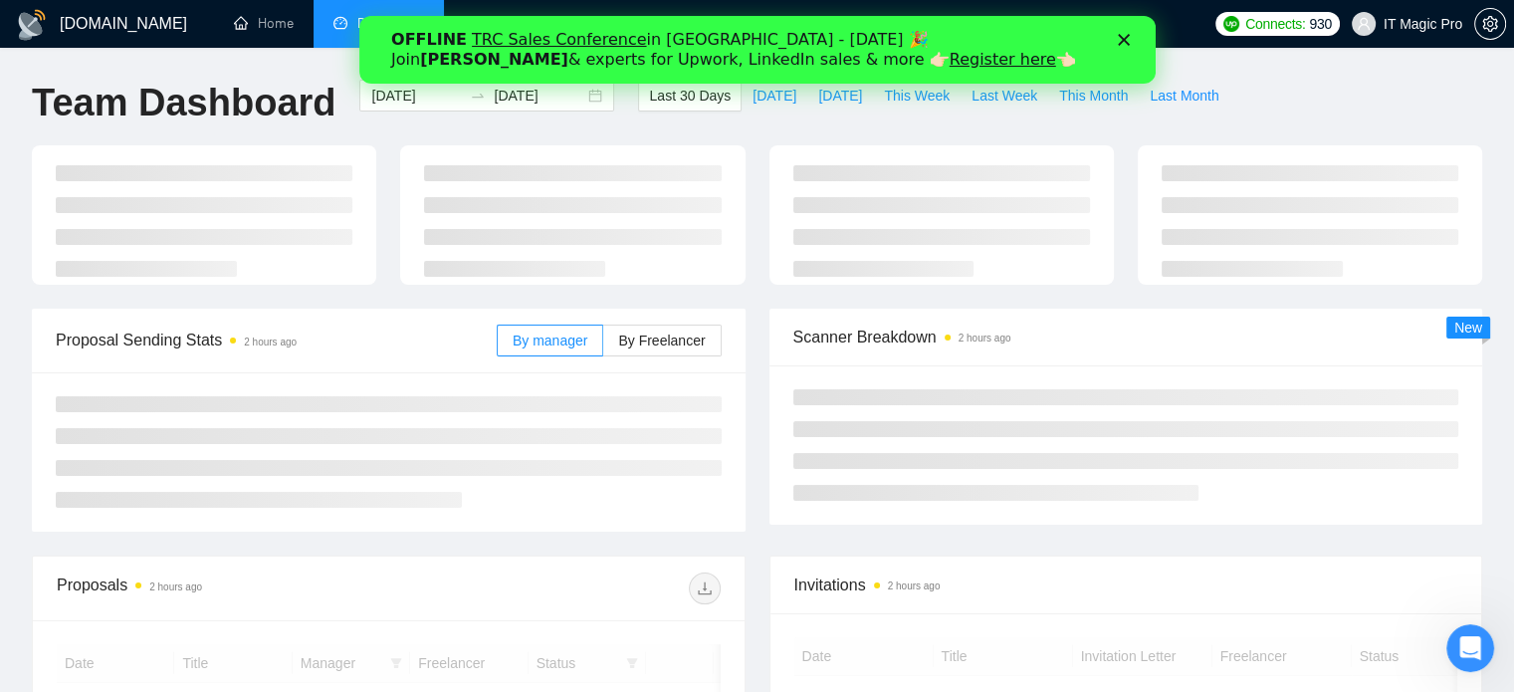
click at [1117, 39] on icon "Закрити" at bounding box center [1123, 40] width 12 height 12
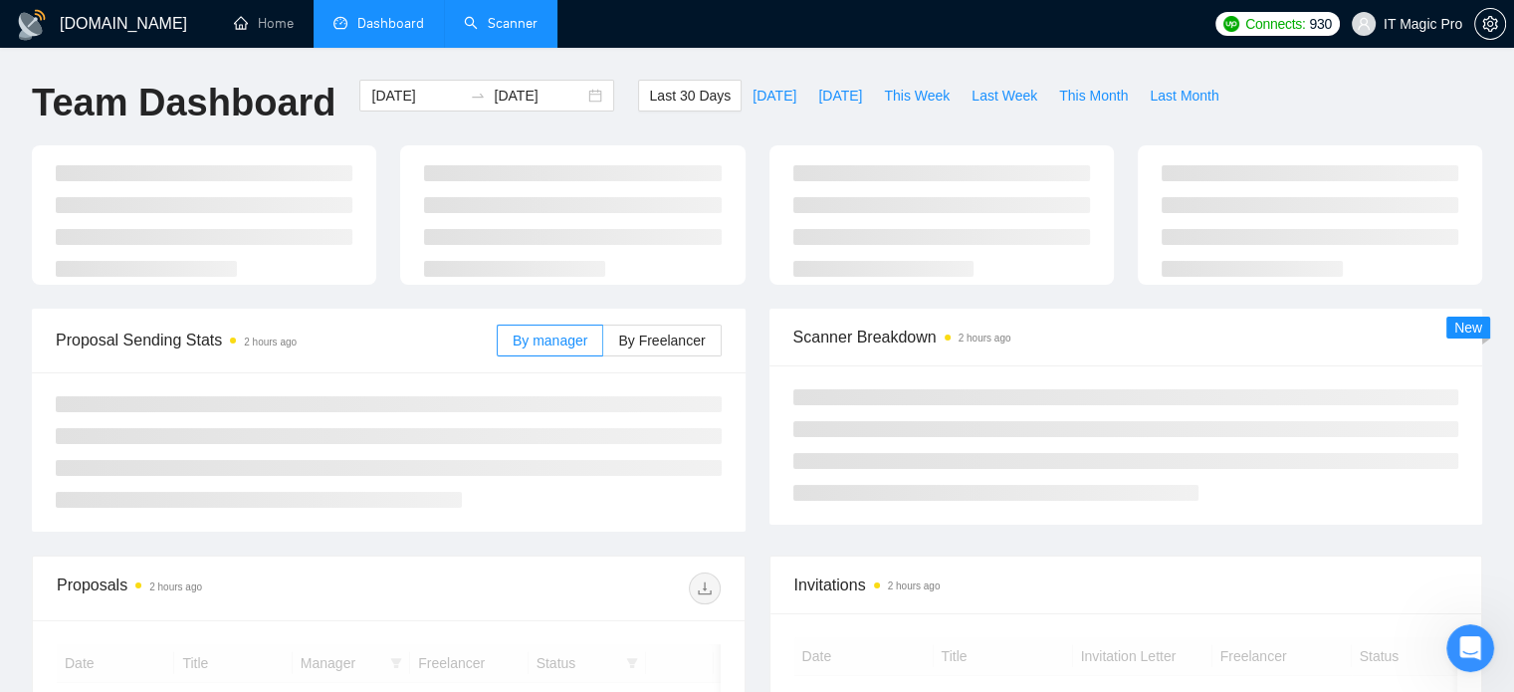
click at [487, 32] on link "Scanner" at bounding box center [501, 23] width 74 height 17
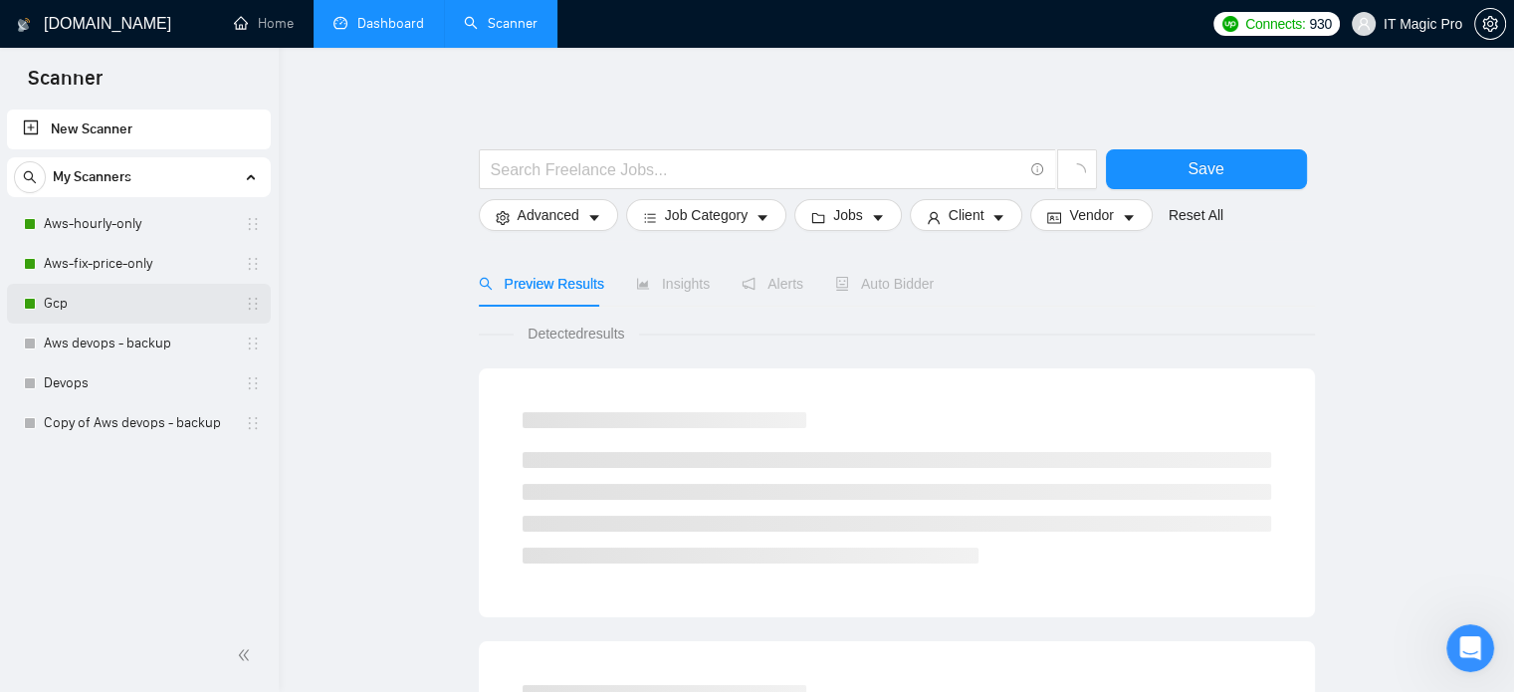
click at [87, 297] on link "Gcp" at bounding box center [138, 304] width 189 height 40
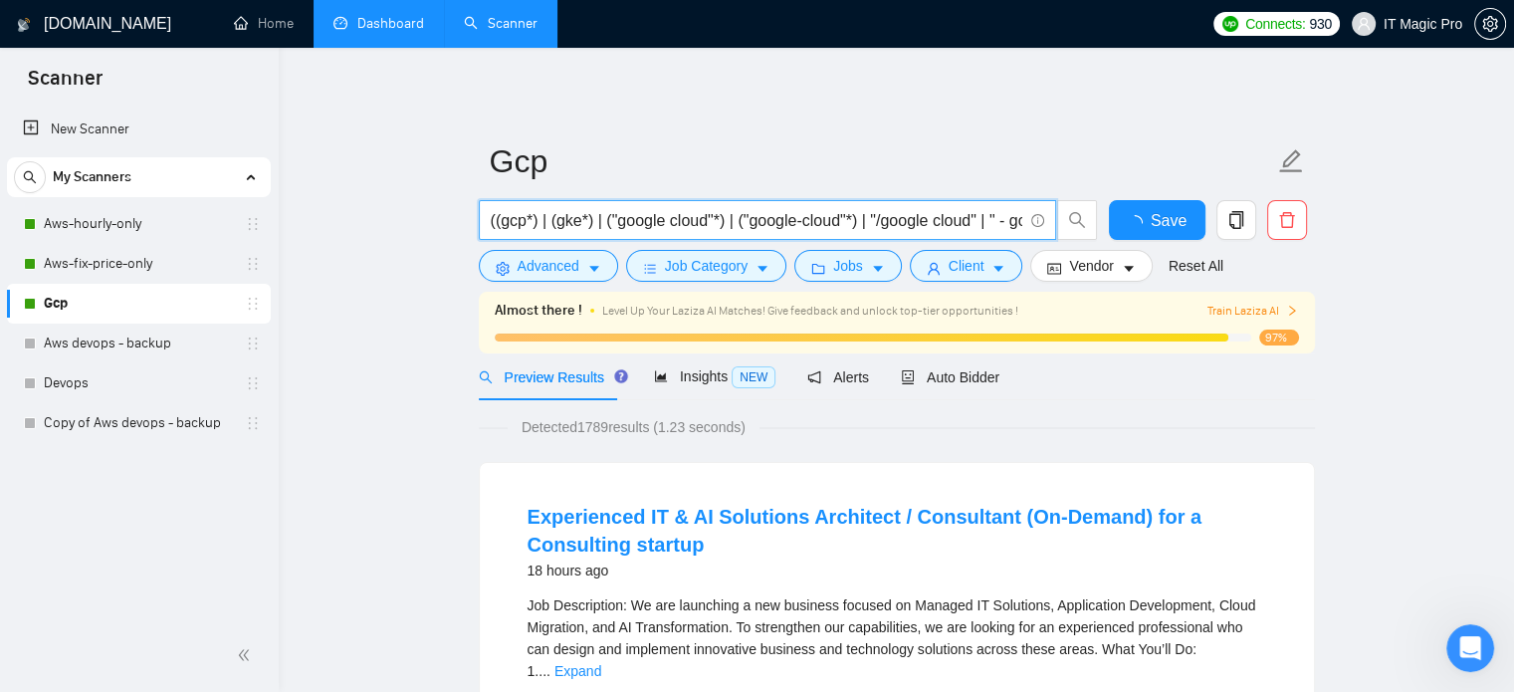
click at [752, 218] on input "((gcp*) | (gke*) | ("google cloud"*) | ("google-cloud"*) | "/google cloud" | " …" at bounding box center [757, 220] width 532 height 25
click at [708, 226] on input "((gcp*) | (gke*) | ("google cloud"*) | ("google-cloud"*) | "/google cloud" | " …" at bounding box center [757, 220] width 532 height 25
paste input "((gcp*) | (gke*) | "google cloud" | "google-cloud" | "/google cloud" | " - goog…"
paste input ""google cloud" | "google-cloud""
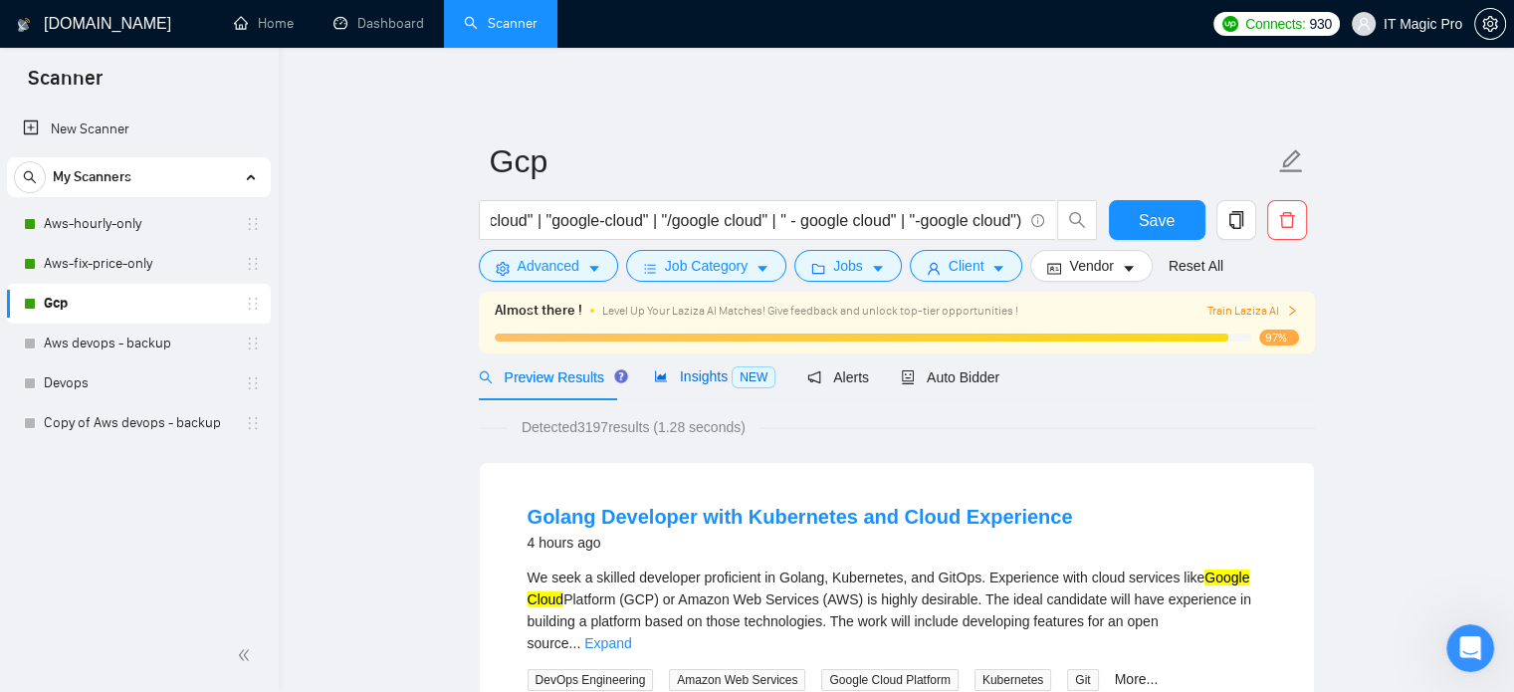
click at [713, 378] on span "Insights NEW" at bounding box center [714, 376] width 121 height 16
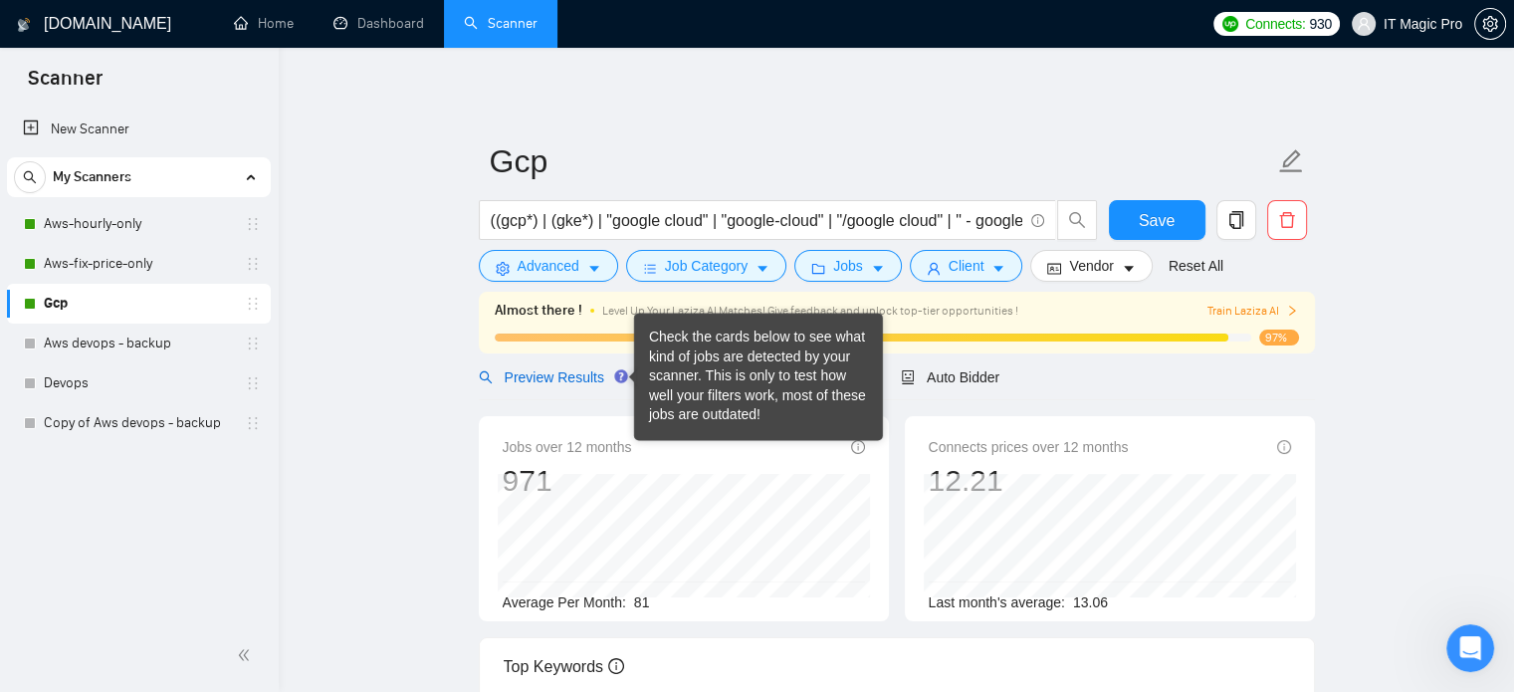
click at [542, 379] on span "Preview Results" at bounding box center [550, 377] width 143 height 16
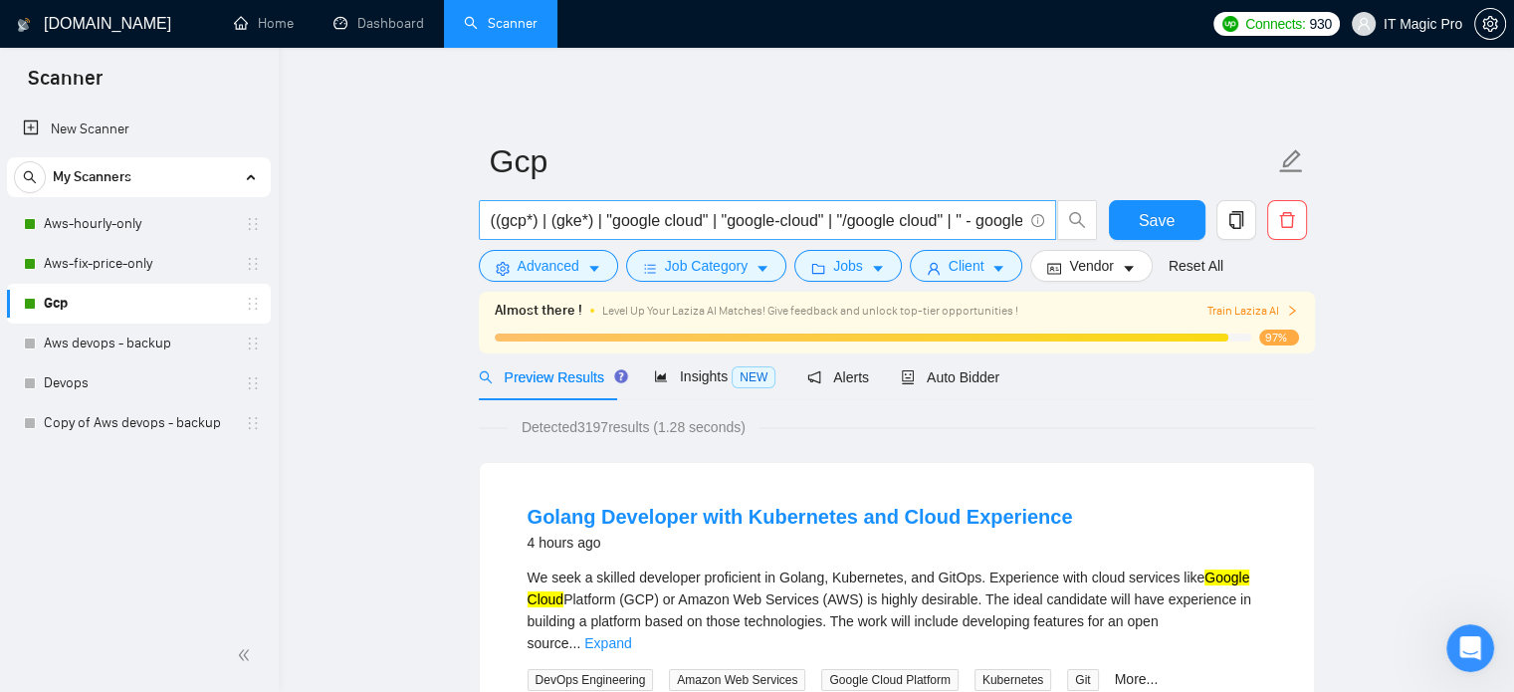
click at [726, 222] on input "((gcp*) | (gke*) | "google cloud" | "google-cloud" | "/google cloud" | " - goog…" at bounding box center [757, 220] width 532 height 25
click at [603, 230] on input "((gcp*) | (gke*) | ("google cloud((gcp*) | (gke*) | "google cloud" | "google-cl…" at bounding box center [757, 220] width 532 height 25
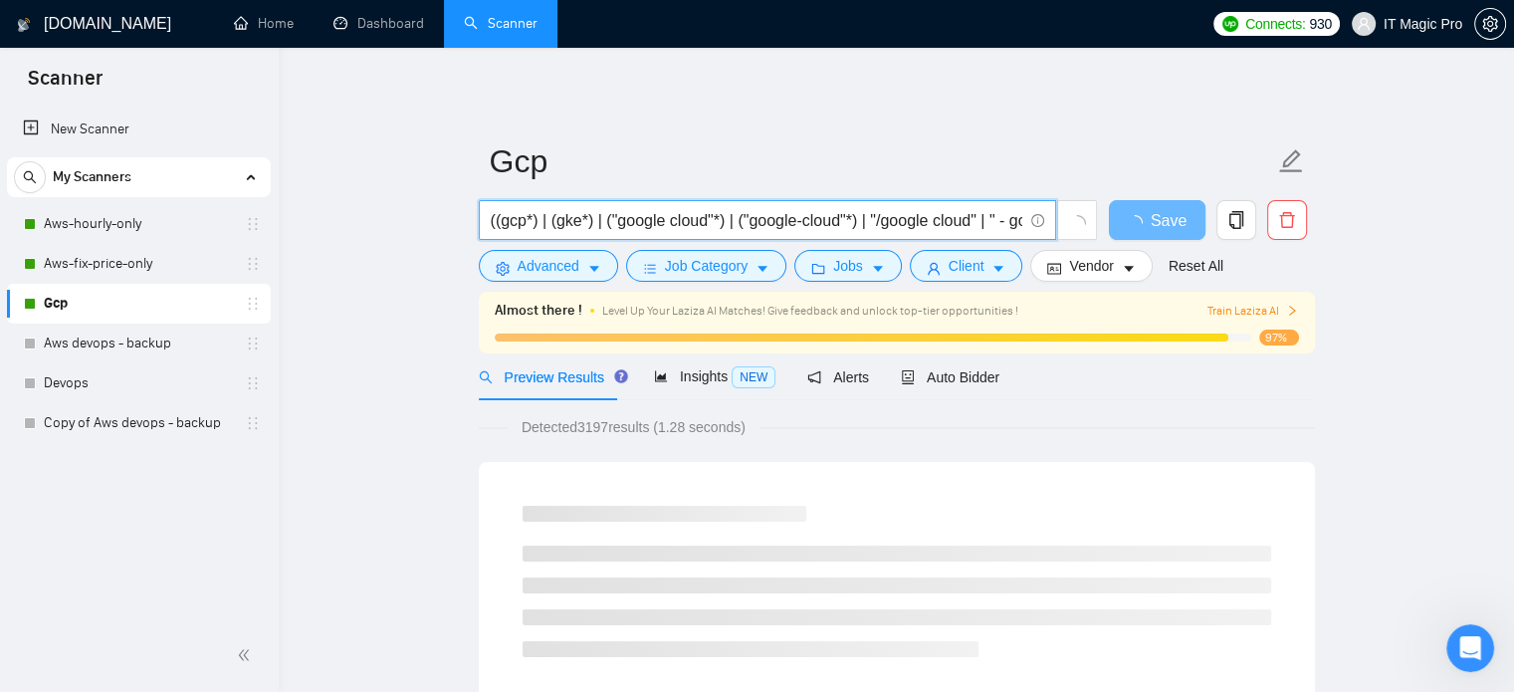
drag, startPoint x: 603, startPoint y: 222, endPoint x: 726, endPoint y: 224, distance: 122.5
click at [727, 224] on input "((gcp*) | (gke*) | ("google cloud"*) | ("google-cloud"*) | "/google cloud" | " …" at bounding box center [757, 220] width 532 height 25
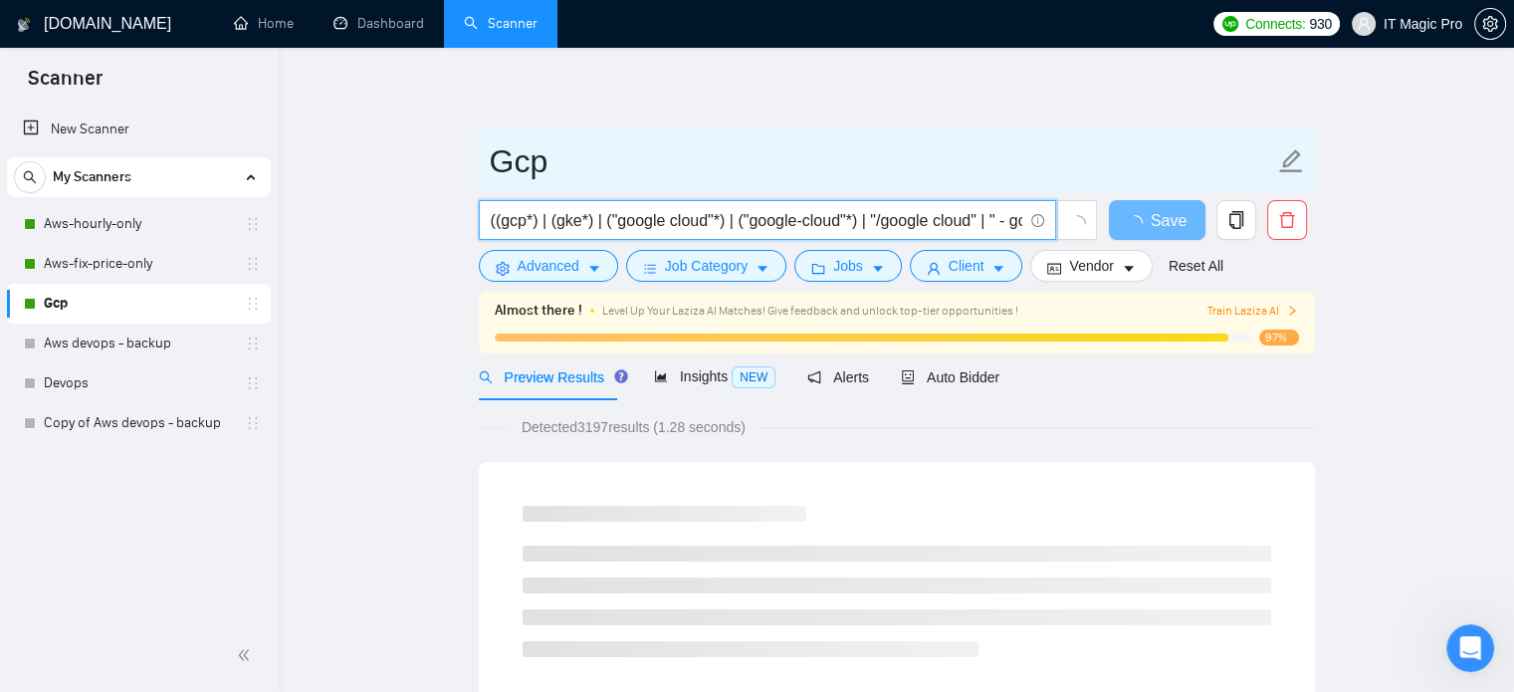
type input "((gcp*) | (gke*) | ("google cloud"*) | ("google-cloud"*) | "/google cloud" | " …"
